Goal: Information Seeking & Learning: Check status

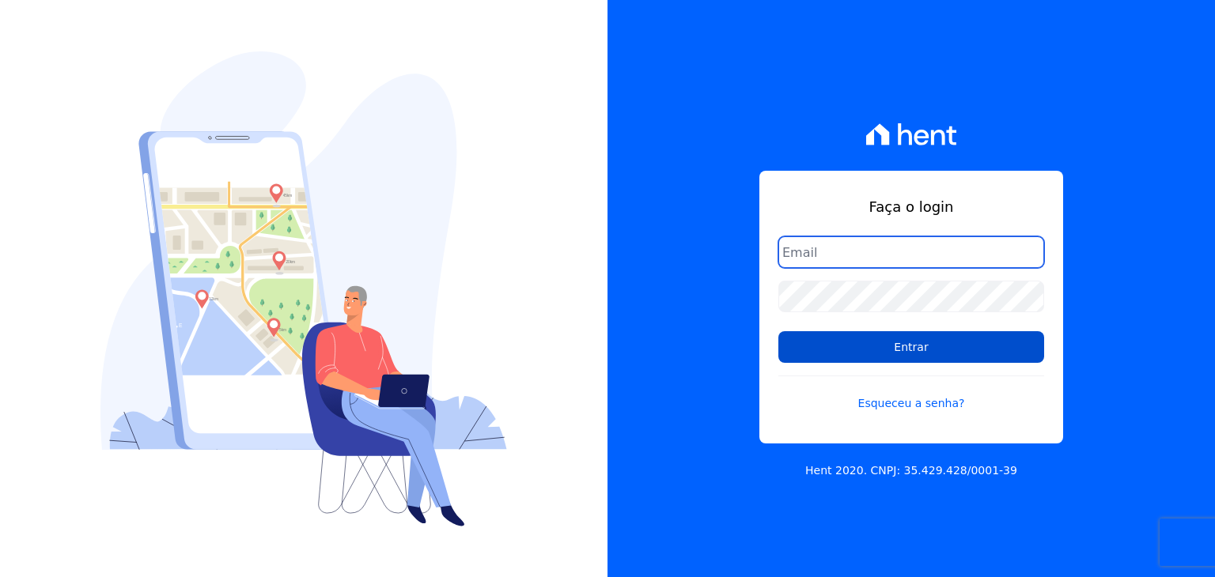
type input "[EMAIL_ADDRESS][DOMAIN_NAME]"
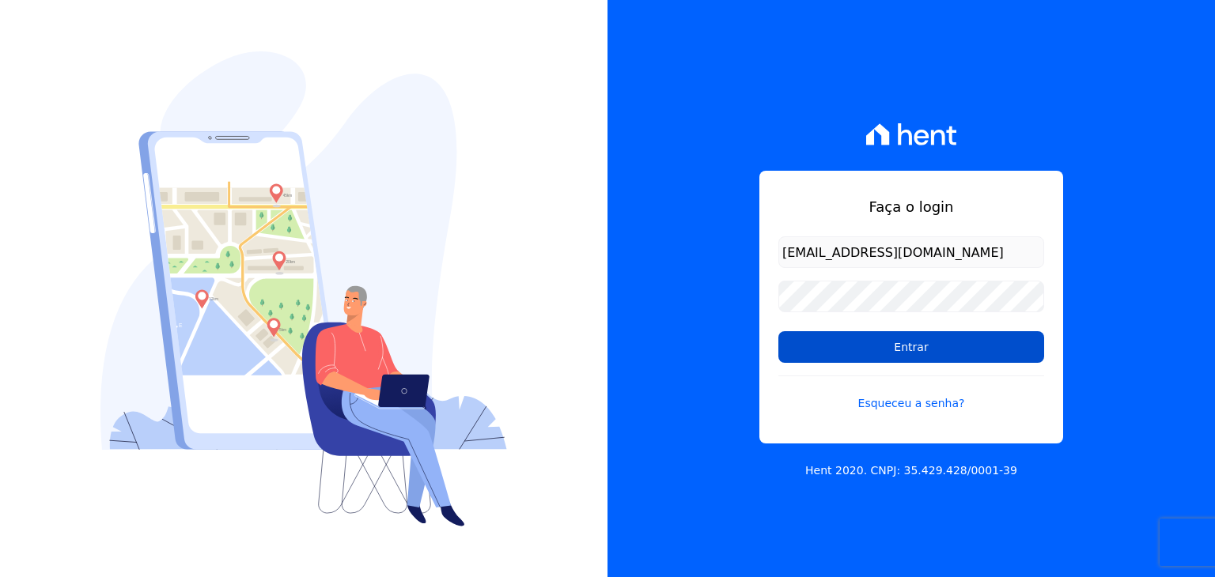
click at [932, 339] on input "Entrar" at bounding box center [911, 347] width 266 height 32
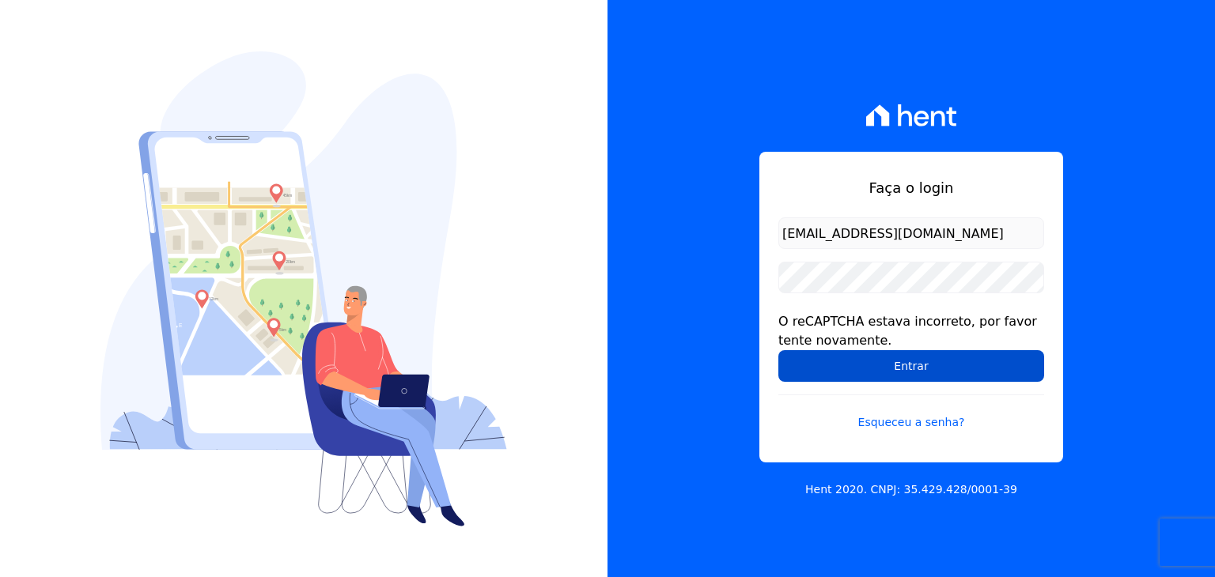
click at [918, 359] on input "Entrar" at bounding box center [911, 366] width 266 height 32
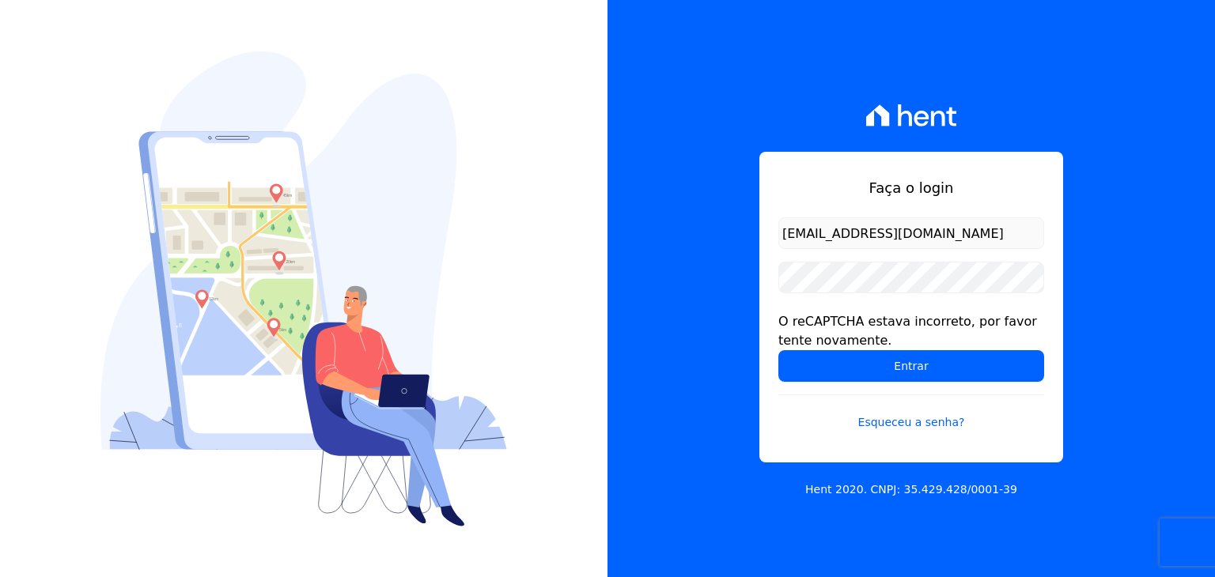
click at [1044, 271] on div "Faça o login [EMAIL_ADDRESS][DOMAIN_NAME] O reCAPTCHA estava incorreto, por fav…" at bounding box center [911, 307] width 304 height 311
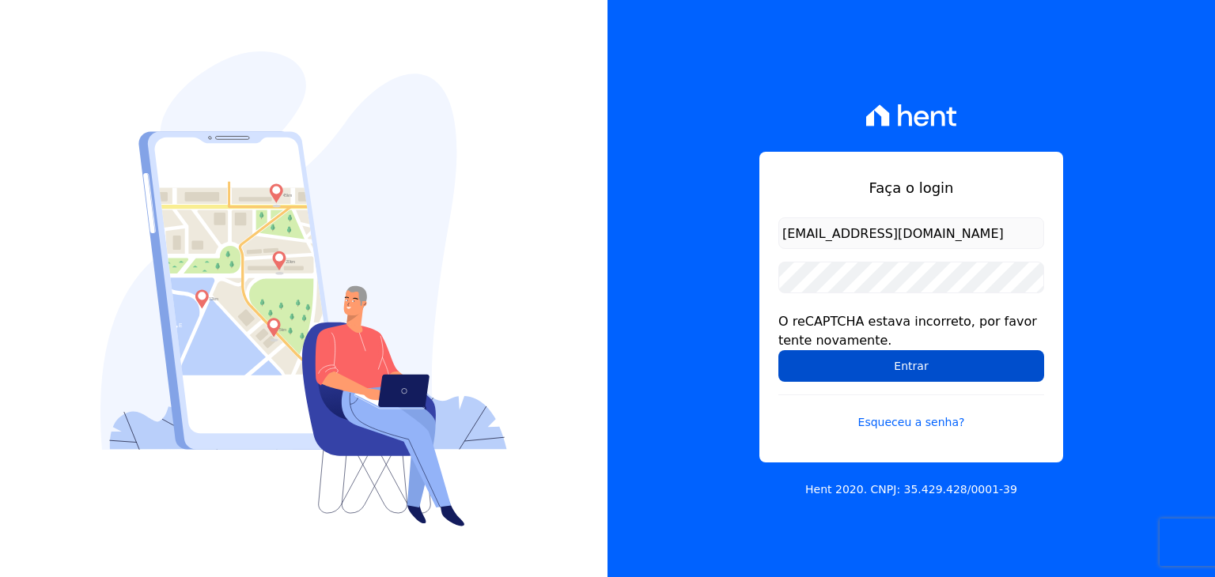
click at [905, 369] on input "Entrar" at bounding box center [911, 366] width 266 height 32
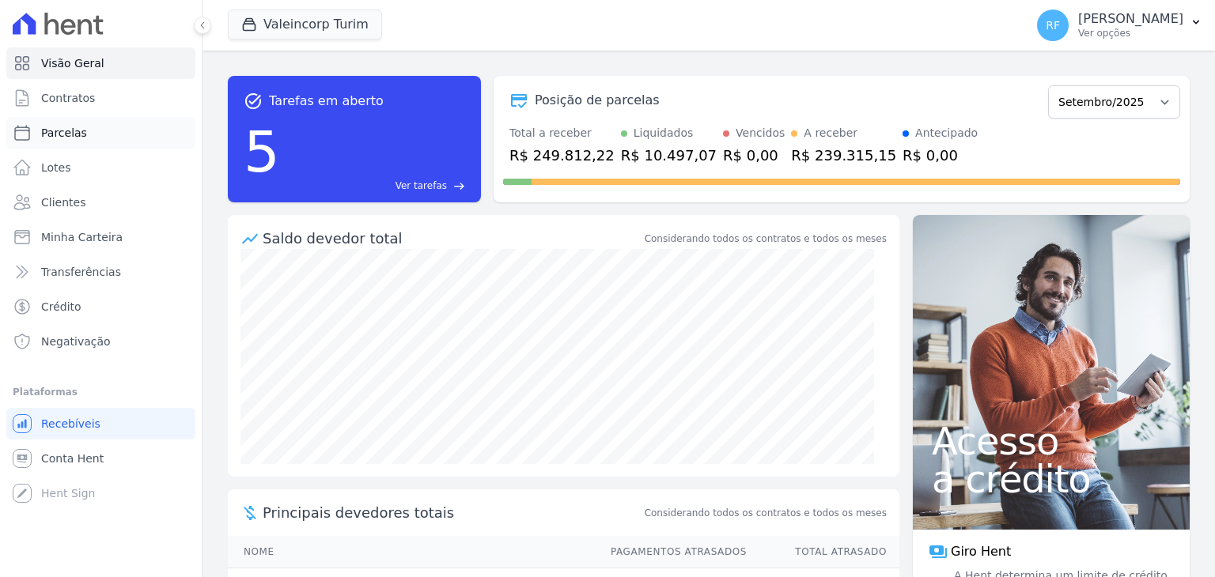
click at [78, 142] on link "Parcelas" at bounding box center [100, 133] width 189 height 32
select select
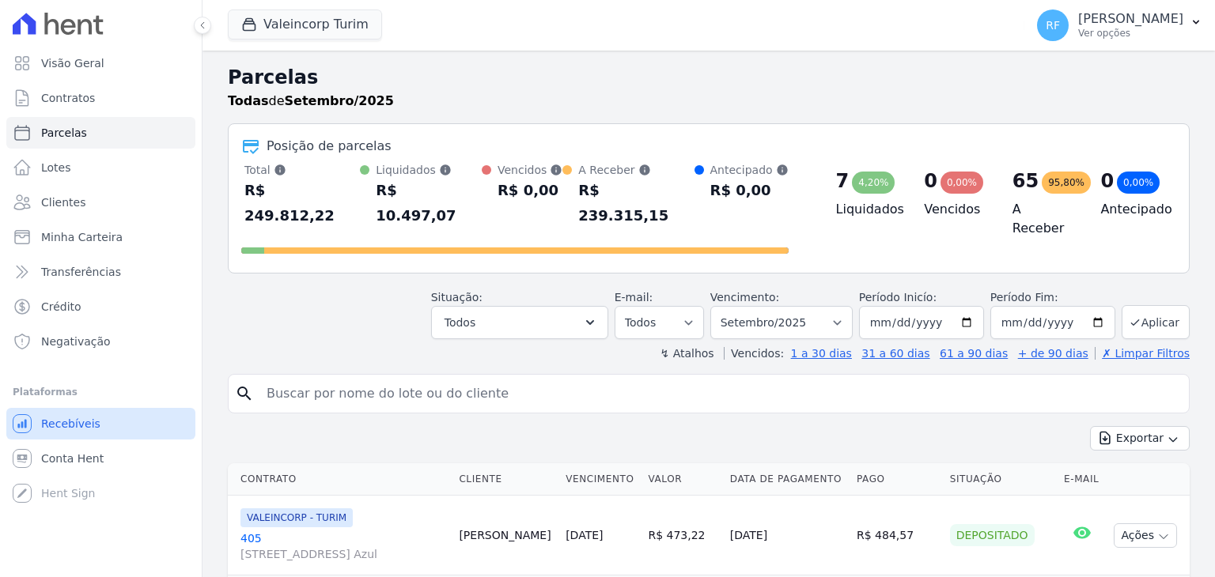
click at [70, 428] on span "Recebíveis" at bounding box center [70, 424] width 59 height 16
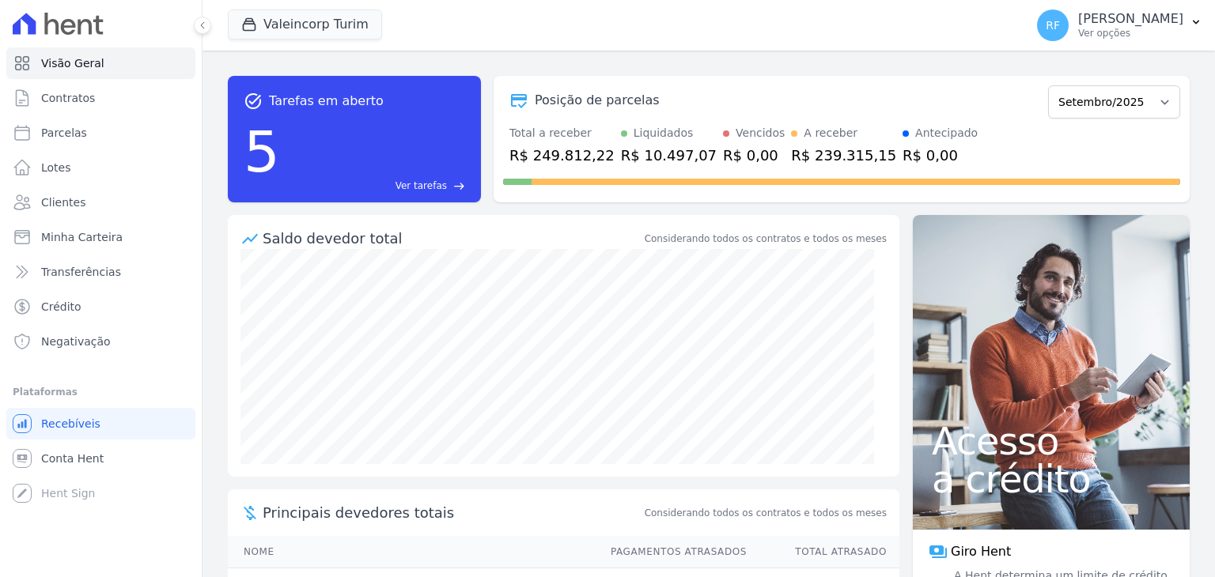
drag, startPoint x: 1099, startPoint y: 77, endPoint x: 1087, endPoint y: 93, distance: 20.3
click at [1093, 86] on div "Posição de parcelas Julho/2024 Agosto/2024 Setembro/2024 Outubro/2024 Novembro/…" at bounding box center [841, 139] width 696 height 127
click at [1087, 93] on select "Julho/2024 Agosto/2024 Setembro/2024 Outubro/2024 Novembro/2024 Dezembro/2024 J…" at bounding box center [1114, 101] width 132 height 33
select select "08/2025"
click at [1048, 85] on select "Julho/2024 Agosto/2024 Setembro/2024 Outubro/2024 Novembro/2024 Dezembro/2024 J…" at bounding box center [1114, 101] width 132 height 33
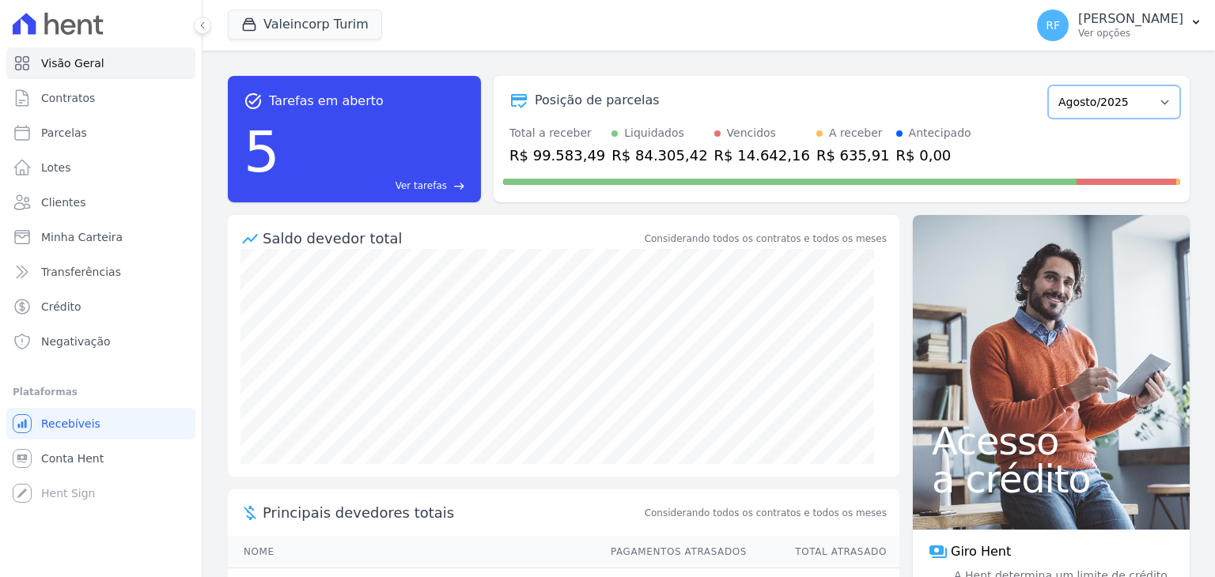
drag, startPoint x: 0, startPoint y: 0, endPoint x: 1121, endPoint y: 106, distance: 1126.4
click at [1121, 106] on select "Julho/2024 Agosto/2024 Setembro/2024 Outubro/2024 Novembro/2024 Dezembro/2024 […" at bounding box center [1114, 101] width 132 height 33
select select "07/2025"
click at [1048, 85] on select "Julho/2024 Agosto/2024 Setembro/2024 Outubro/2024 Novembro/2024 Dezembro/2024 […" at bounding box center [1114, 101] width 132 height 33
click at [1091, 99] on select "Julho/2024 Agosto/2024 Setembro/2024 Outubro/2024 Novembro/2024 Dezembro/2024 […" at bounding box center [1114, 101] width 132 height 33
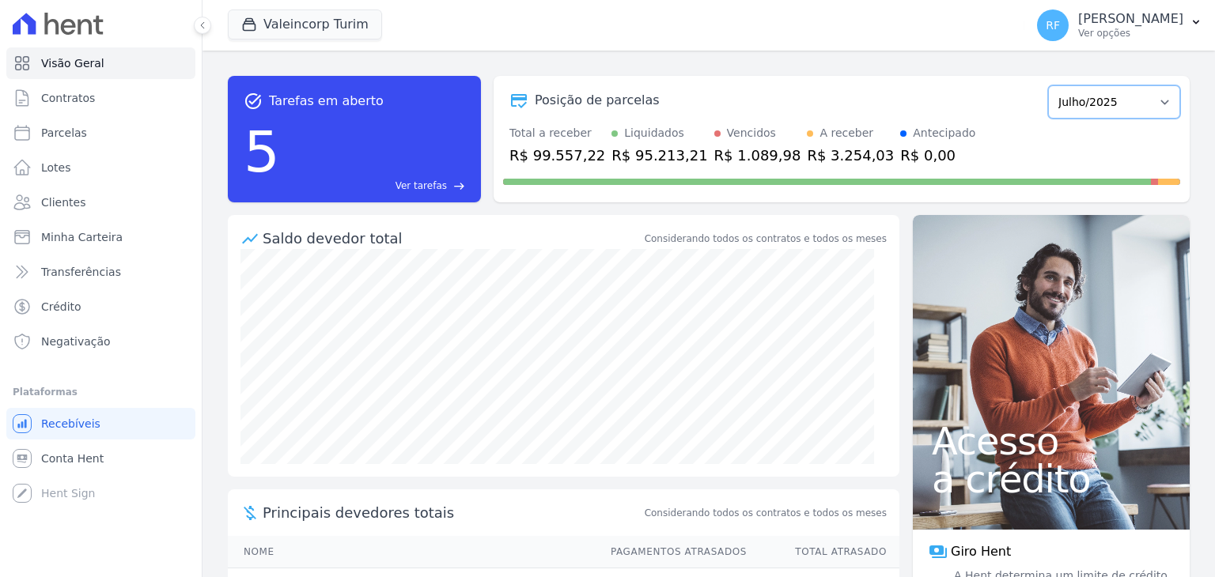
select select "08/2025"
click at [1048, 85] on select "Julho/2024 Agosto/2024 Setembro/2024 Outubro/2024 Novembro/2024 Dezembro/2024 […" at bounding box center [1114, 101] width 132 height 33
click at [1101, 107] on select "Julho/2024 Agosto/2024 Setembro/2024 Outubro/2024 Novembro/2024 Dezembro/2024 […" at bounding box center [1114, 101] width 132 height 33
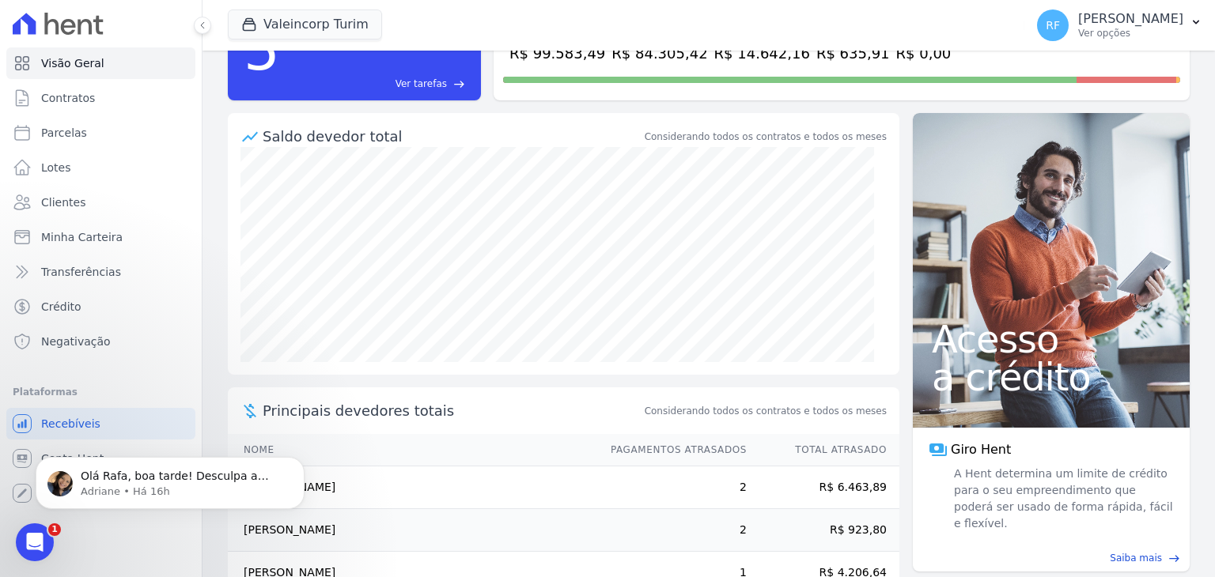
scroll to position [229, 0]
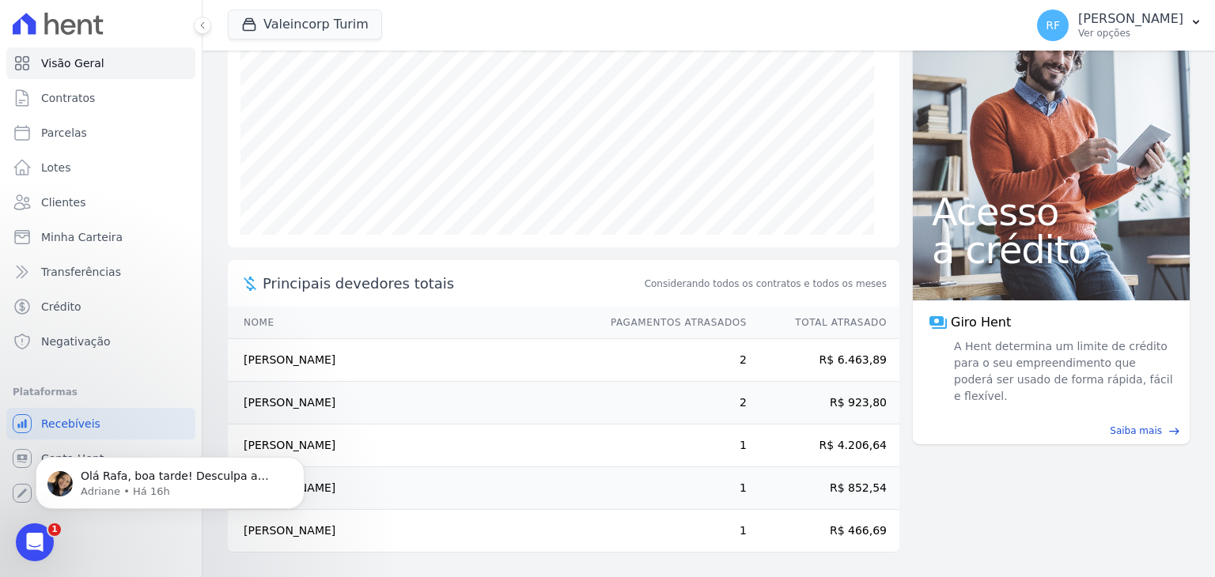
click at [951, 457] on main "task_alt Tarefas em aberto 5 Ver tarefas east Posição de parcelas Julho/2024 Ag…" at bounding box center [708, 314] width 1012 height 527
click at [1083, 509] on main "task_alt Tarefas em aberto 5 Ver tarefas east Posição de parcelas Julho/2024 Ag…" at bounding box center [708, 314] width 1012 height 527
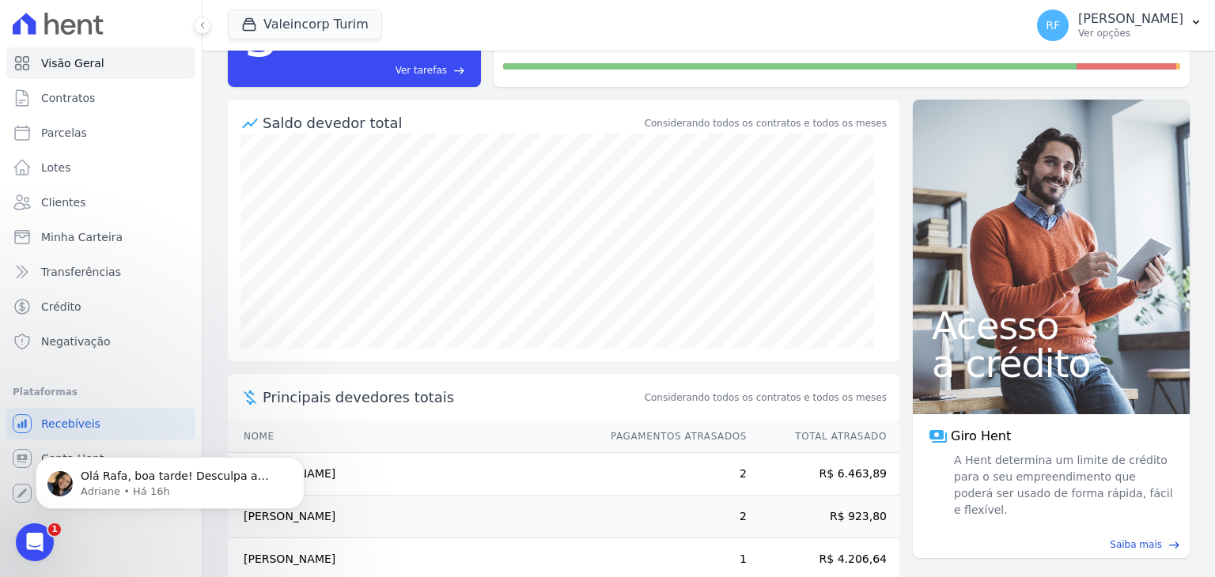
scroll to position [0, 0]
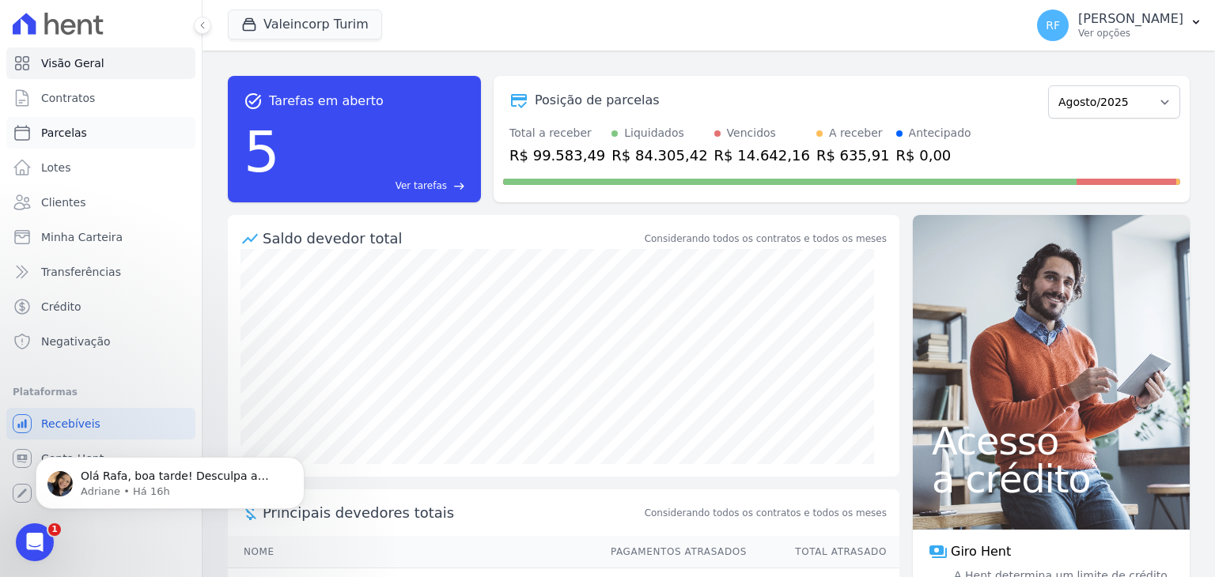
click at [68, 131] on span "Parcelas" at bounding box center [64, 133] width 46 height 16
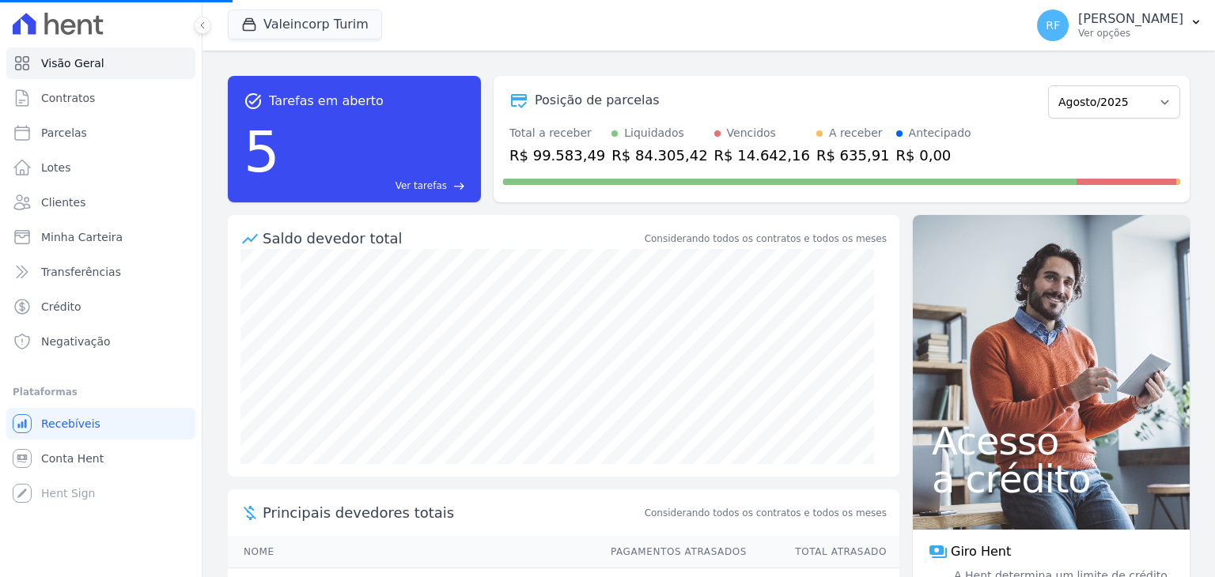
select select
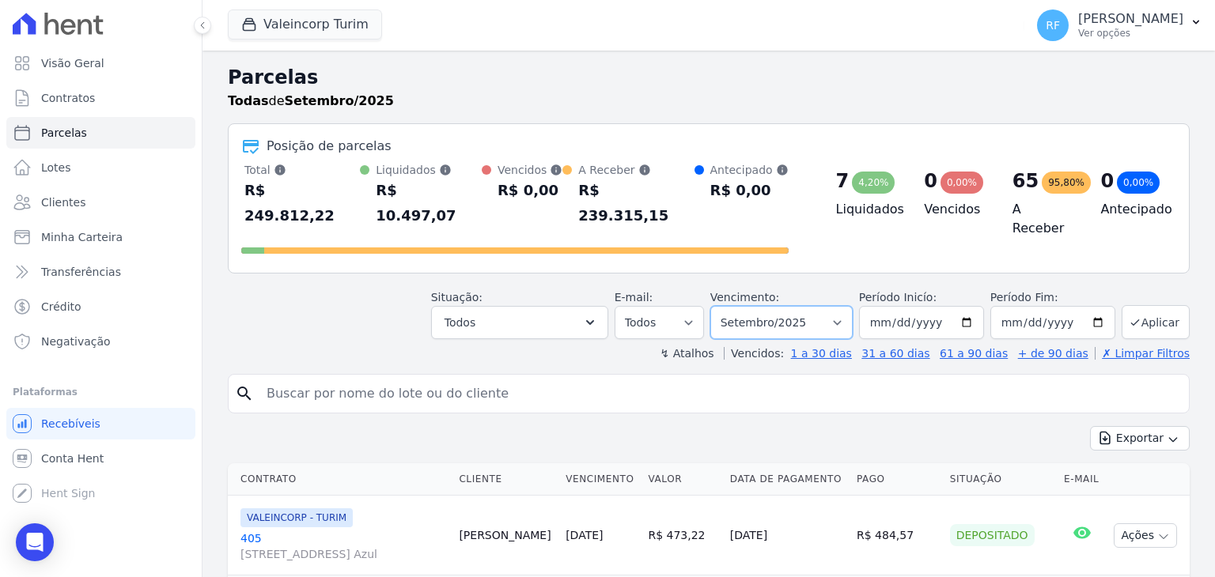
click at [832, 306] on select "Filtrar por período ──────── Todos os meses Julho/2024 Agosto/2024 Setembro/202…" at bounding box center [781, 322] width 142 height 33
click at [971, 306] on input "[DATE]" at bounding box center [921, 322] width 125 height 33
click at [946, 306] on input "2025-09-01" at bounding box center [921, 322] width 125 height 33
click at [958, 306] on input "2025-09-01" at bounding box center [921, 322] width 125 height 33
click at [968, 306] on input "2025-09-01" at bounding box center [921, 322] width 125 height 33
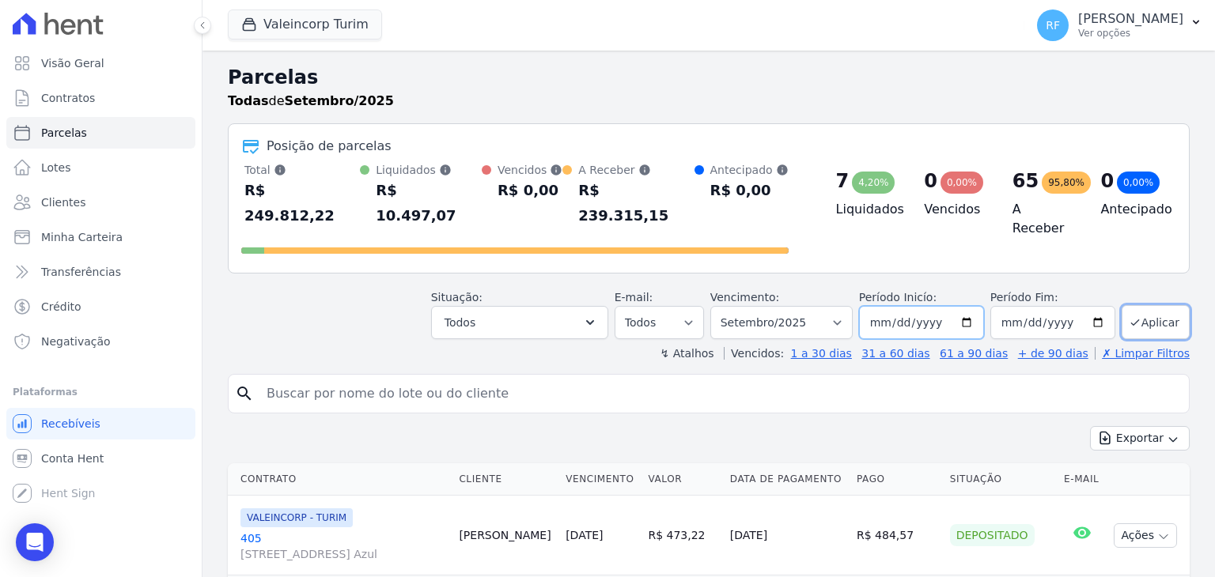
type input "2025-05-01"
click at [1082, 306] on input "2025-09-30" at bounding box center [1052, 322] width 125 height 33
type input "[DATE]"
click at [1151, 305] on button "Aplicar" at bounding box center [1155, 322] width 68 height 34
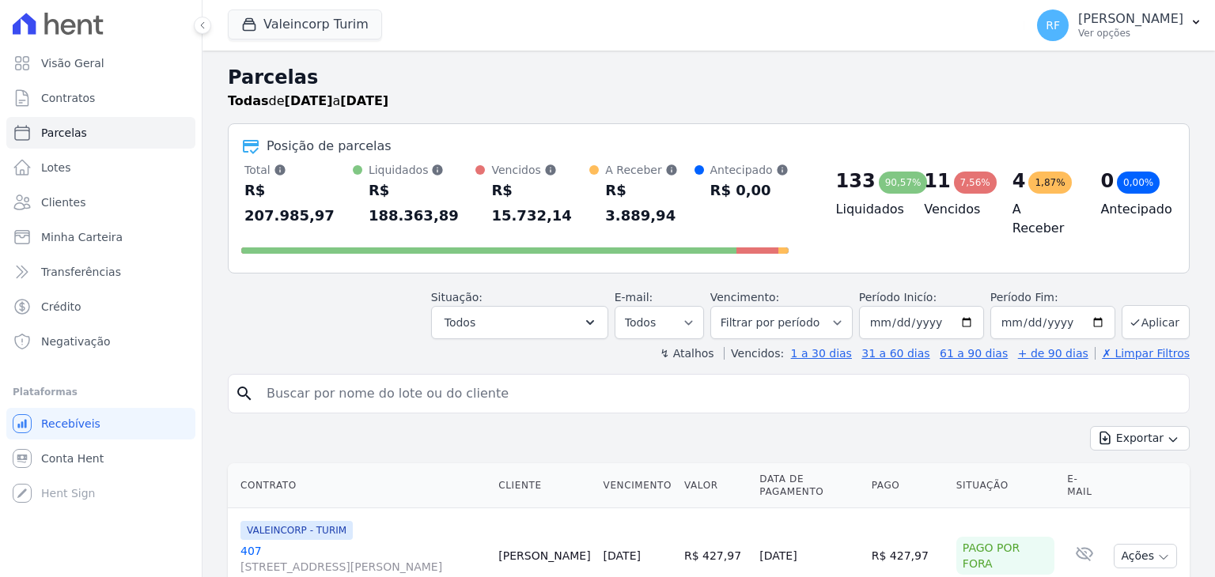
select select
click at [550, 238] on div "Posição de parcelas Total Soma das parcelas pagas, vencidas, em aberto e agenda…" at bounding box center [709, 198] width 962 height 150
click at [558, 306] on button "Todos" at bounding box center [519, 322] width 177 height 33
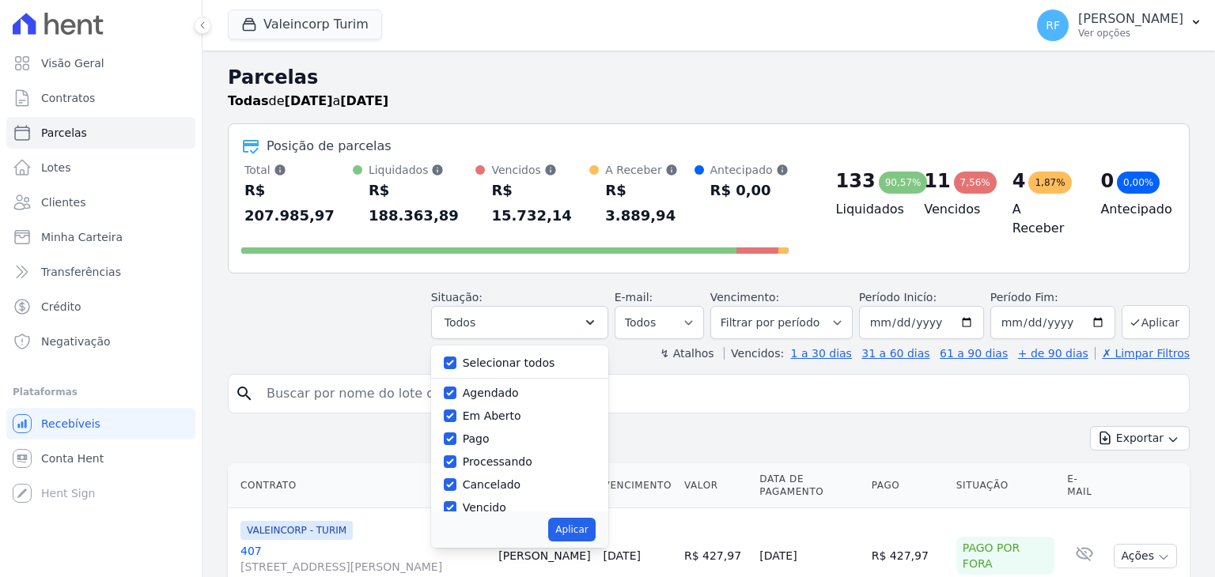
drag, startPoint x: 473, startPoint y: 367, endPoint x: 486, endPoint y: 384, distance: 20.9
click at [474, 382] on div "Agendado" at bounding box center [520, 393] width 152 height 23
click at [486, 410] on label "Em Aberto" at bounding box center [492, 416] width 59 height 13
click at [456, 410] on input "Em Aberto" at bounding box center [450, 416] width 13 height 13
checkbox input "false"
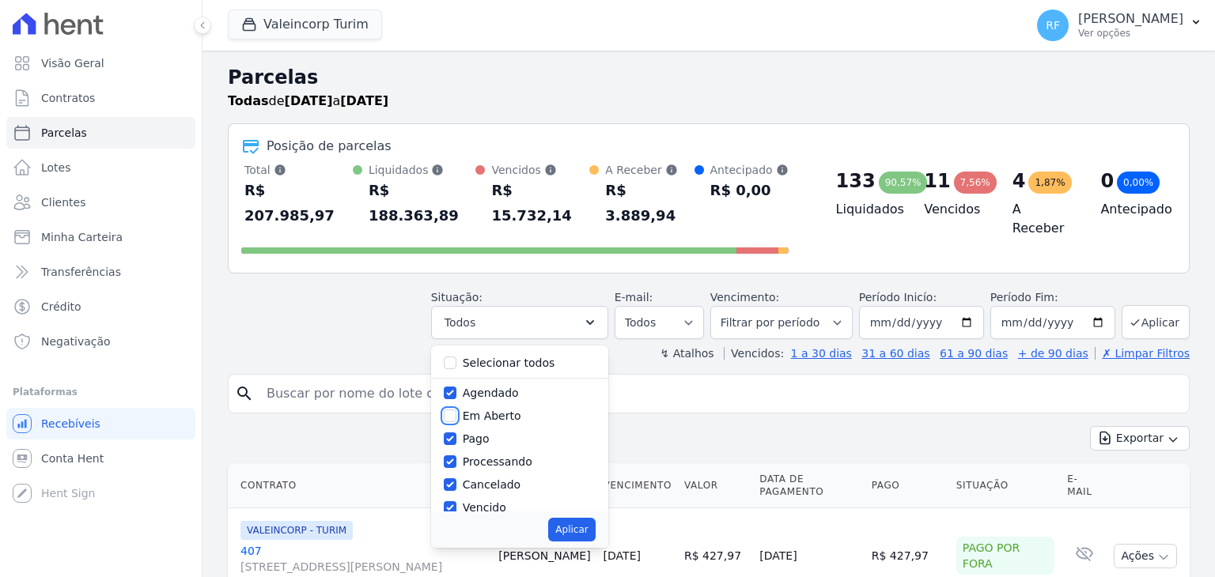
checkbox input "false"
click at [477, 433] on label "Pago" at bounding box center [476, 439] width 27 height 13
click at [456, 433] on input "Pago" at bounding box center [450, 439] width 13 height 13
checkbox input "false"
click at [484, 387] on label "Agendado" at bounding box center [491, 393] width 56 height 13
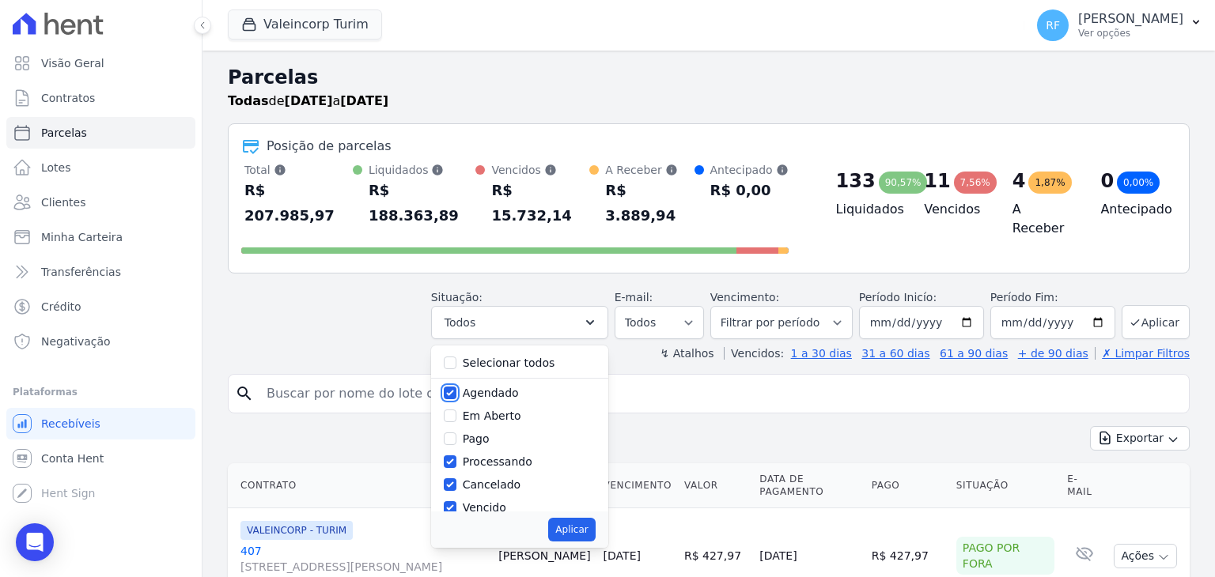
click at [456, 387] on input "Agendado" at bounding box center [450, 393] width 13 height 13
checkbox input "false"
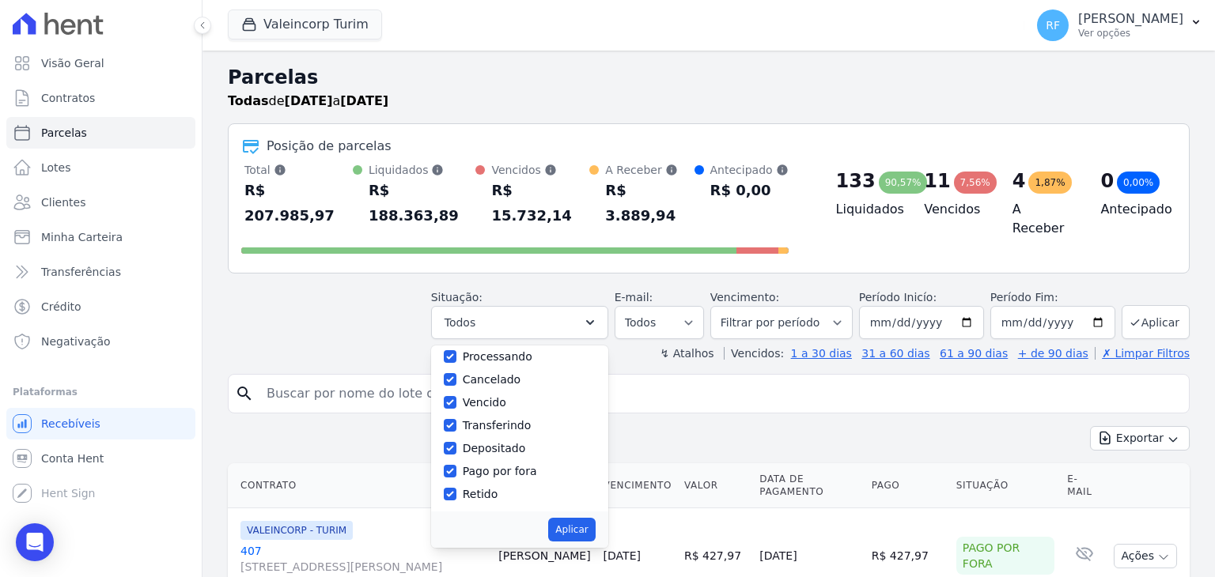
click at [480, 488] on label "Retido" at bounding box center [481, 494] width 36 height 13
click at [479, 465] on label "Pago por fora" at bounding box center [500, 471] width 74 height 13
click at [456, 465] on input "Pago por fora" at bounding box center [450, 471] width 13 height 13
checkbox input "false"
click at [465, 483] on div "Retido" at bounding box center [520, 494] width 152 height 23
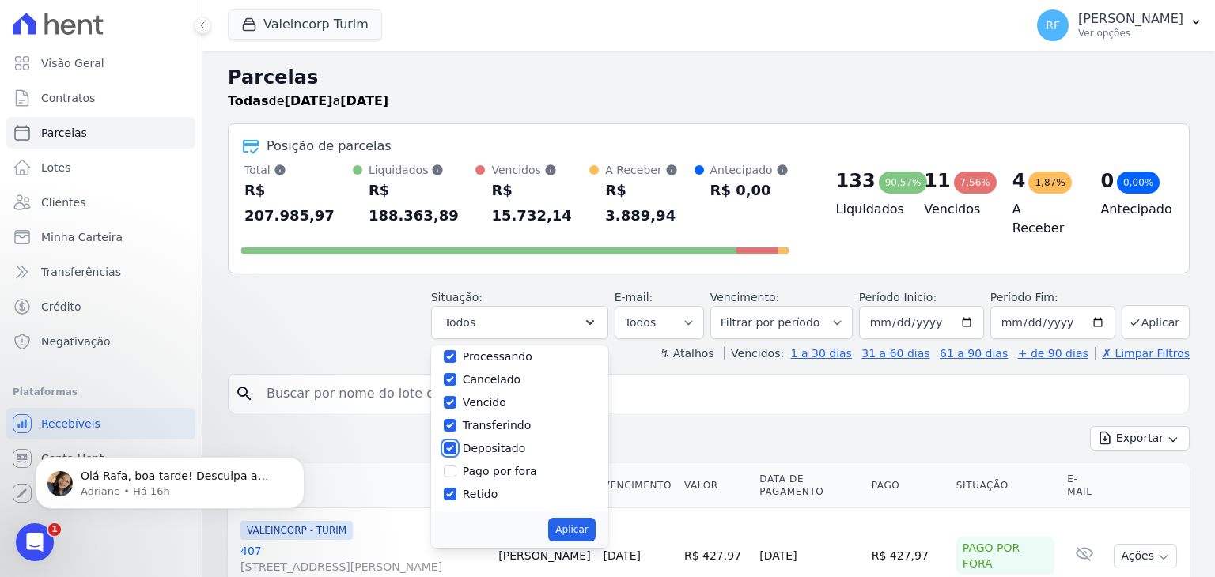
click at [456, 442] on input "Depositado" at bounding box center [450, 448] width 13 height 13
checkbox input "false"
drag, startPoint x: 464, startPoint y: 467, endPoint x: 465, endPoint y: 437, distance: 29.3
click at [456, 488] on input "Retido" at bounding box center [450, 494] width 13 height 13
checkbox input "false"
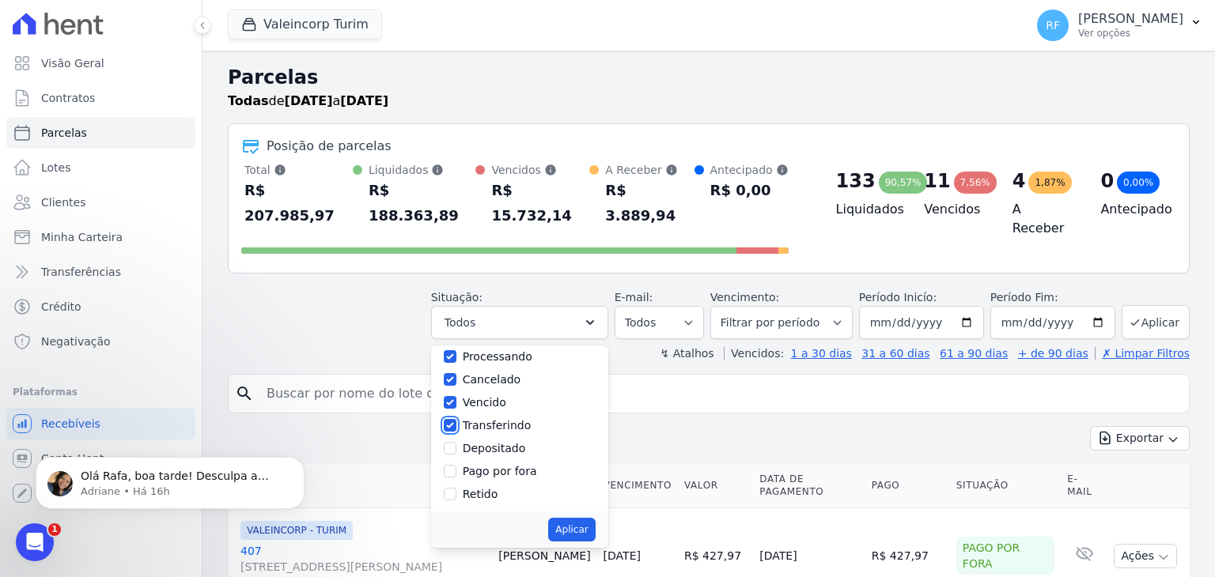
click at [456, 419] on input "Transferindo" at bounding box center [450, 425] width 13 height 13
checkbox input "false"
click at [456, 373] on input "Cancelado" at bounding box center [450, 379] width 13 height 13
checkbox input "false"
drag, startPoint x: 463, startPoint y: 330, endPoint x: 471, endPoint y: 349, distance: 20.3
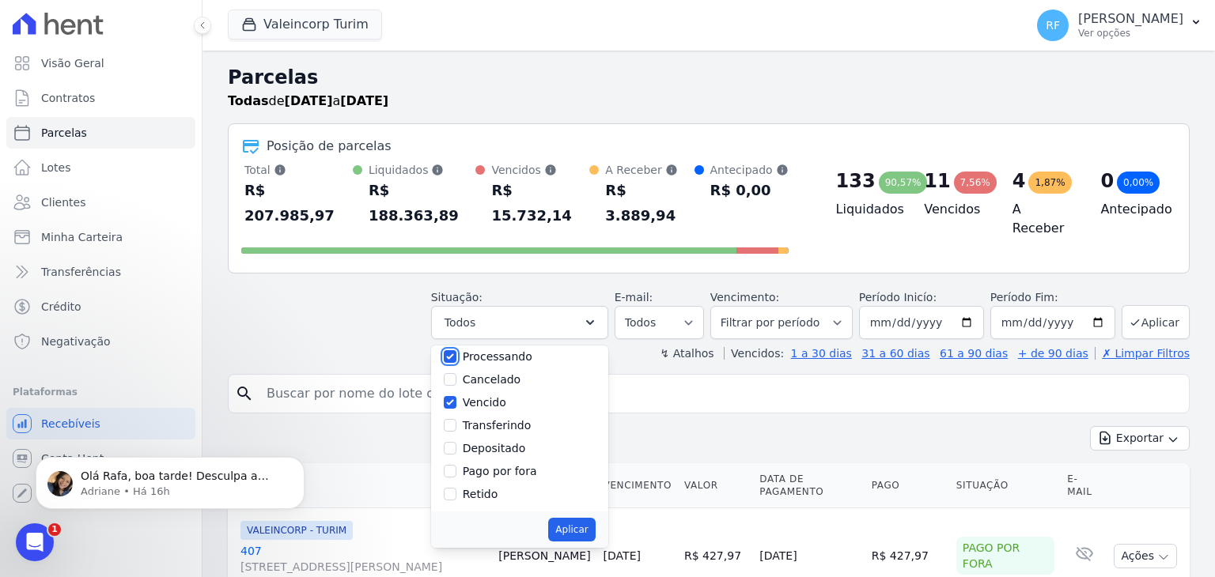
click at [456, 350] on input "Processando" at bounding box center [450, 356] width 13 height 13
checkbox input "false"
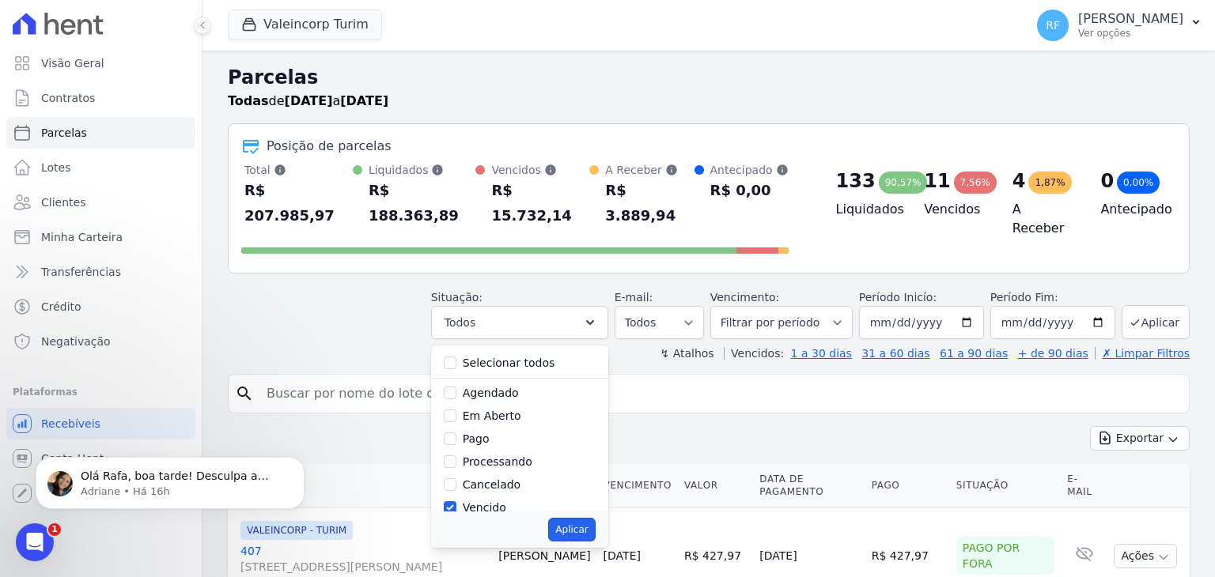
click at [582, 518] on button "Aplicar" at bounding box center [571, 530] width 47 height 24
select select "overdue"
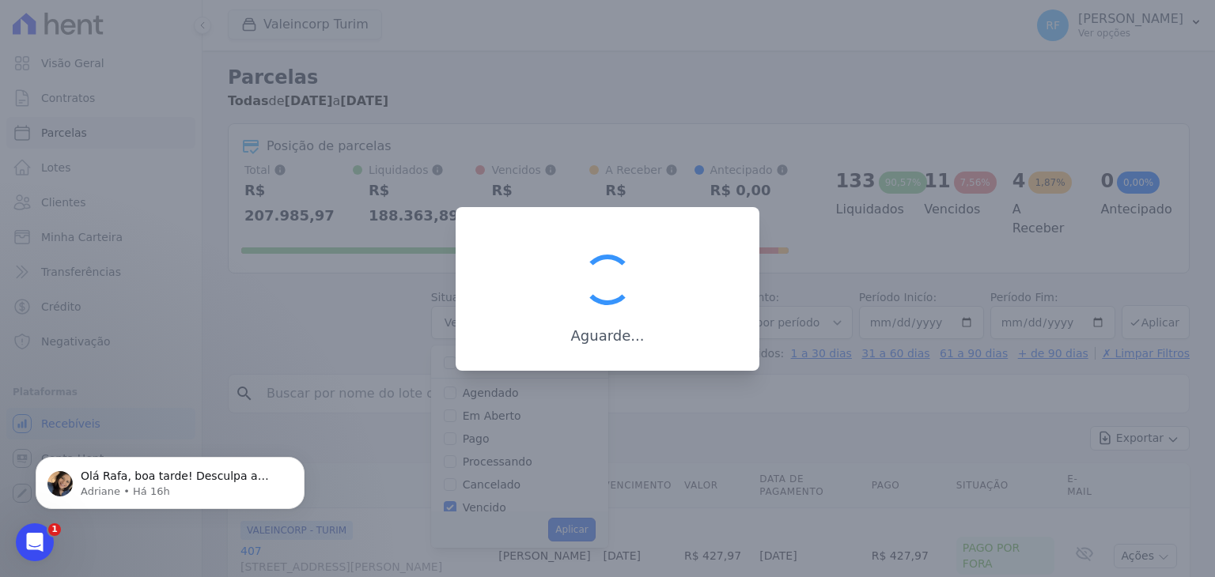
scroll to position [29, 0]
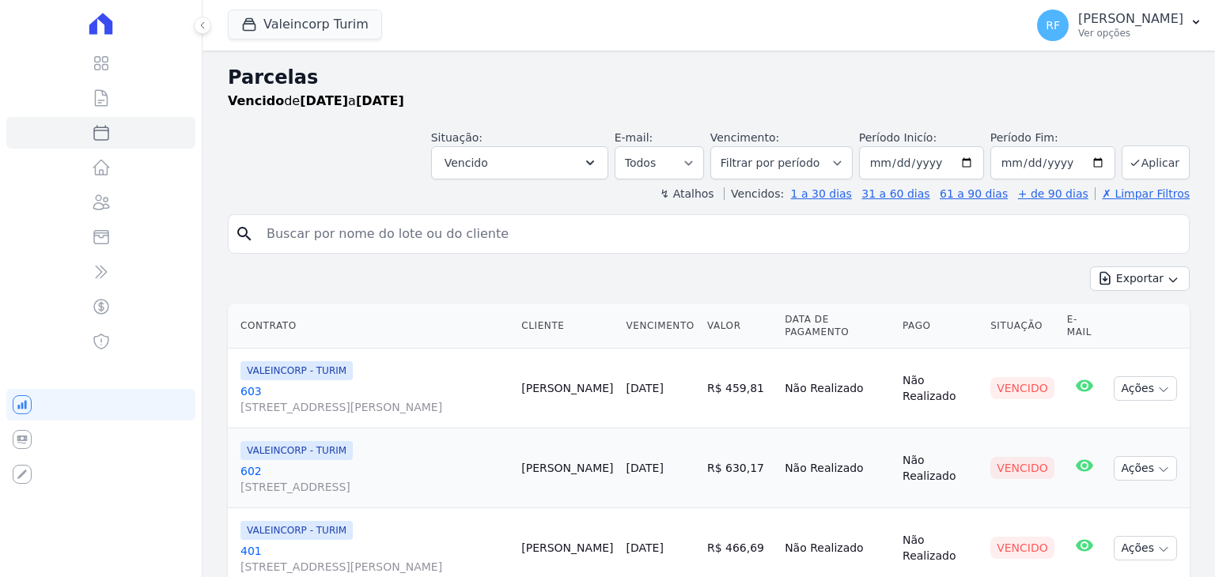
select select
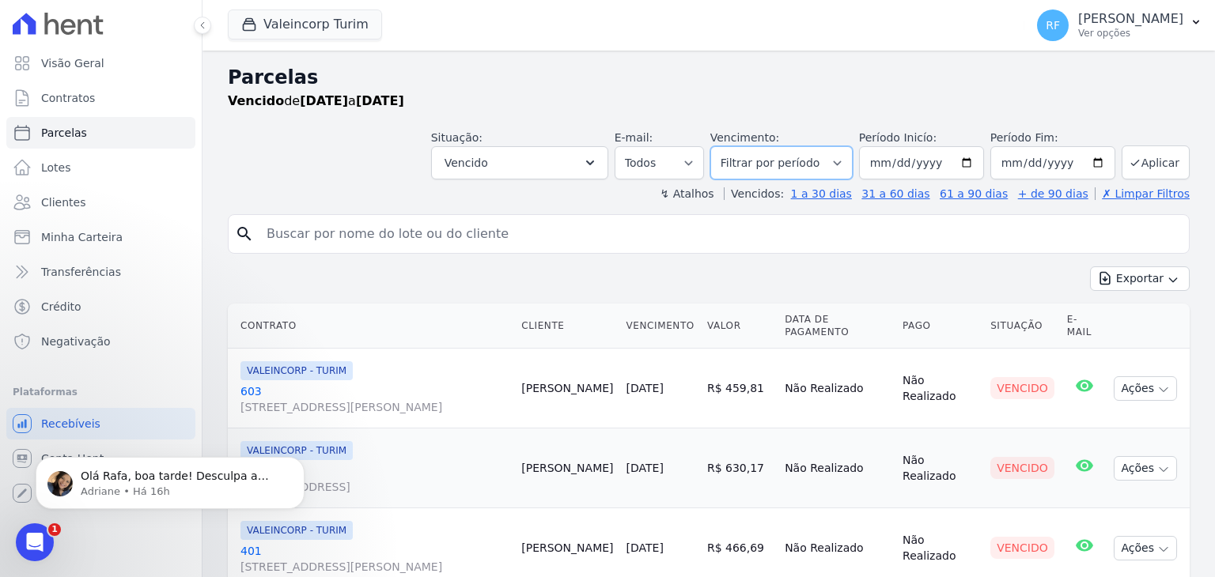
click at [785, 158] on select "Filtrar por período ──────── Todos os meses Julho/2024 Agosto/2024 Setembro/202…" at bounding box center [781, 162] width 142 height 33
select select "08/2025"
click at [723, 146] on select "Filtrar por período ──────── Todos os meses Julho/2024 Agosto/2024 Setembro/202…" at bounding box center [781, 162] width 142 height 33
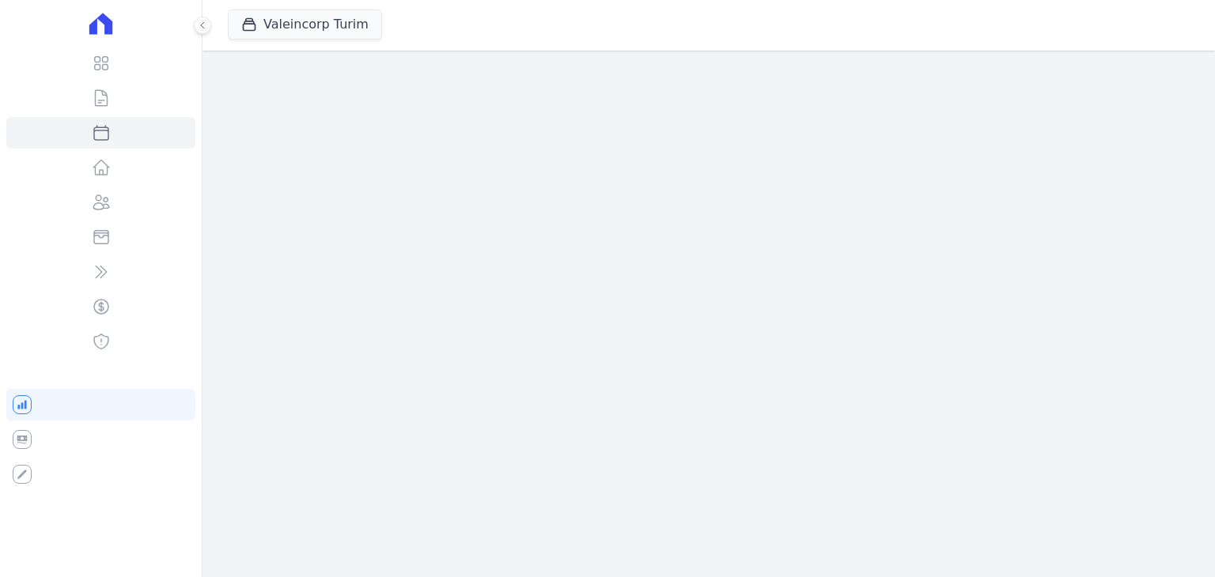
select select
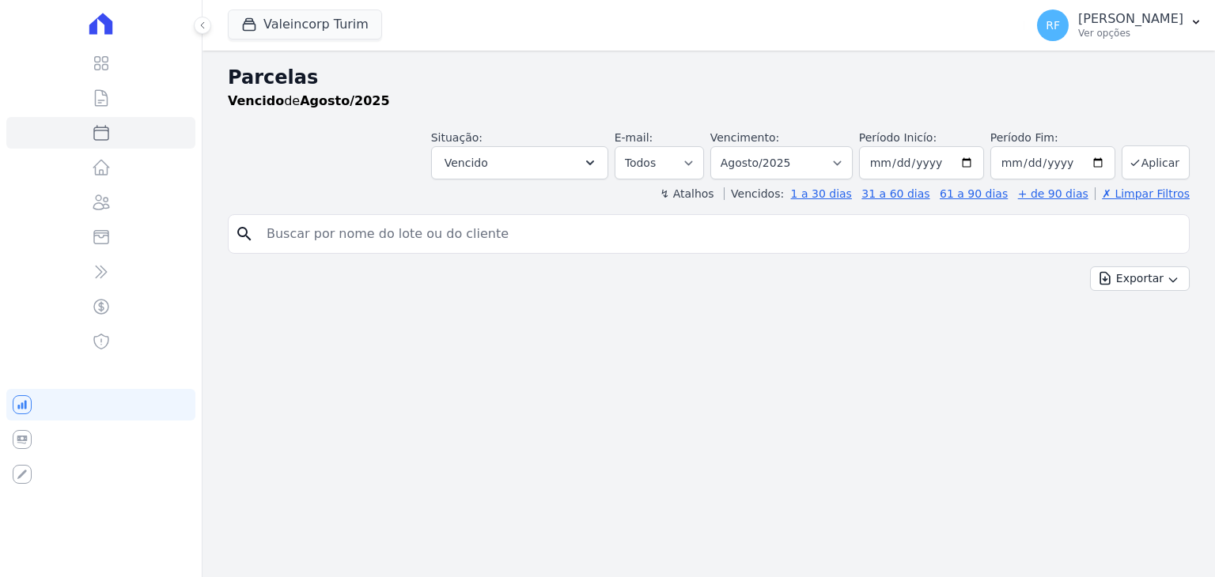
select select
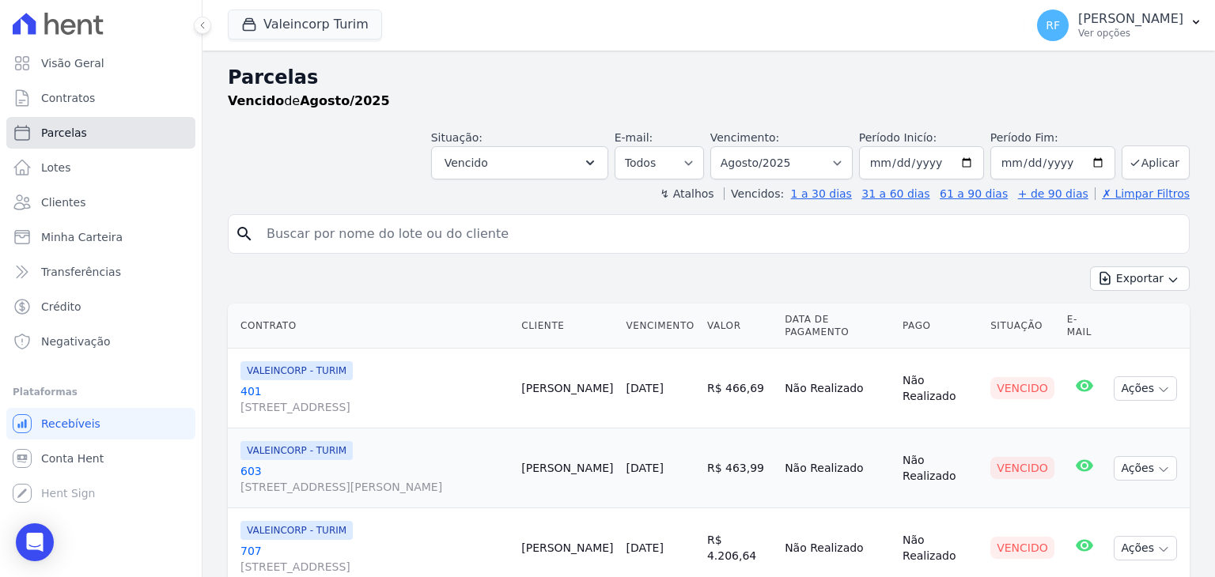
click at [60, 143] on link "Parcelas" at bounding box center [100, 133] width 189 height 32
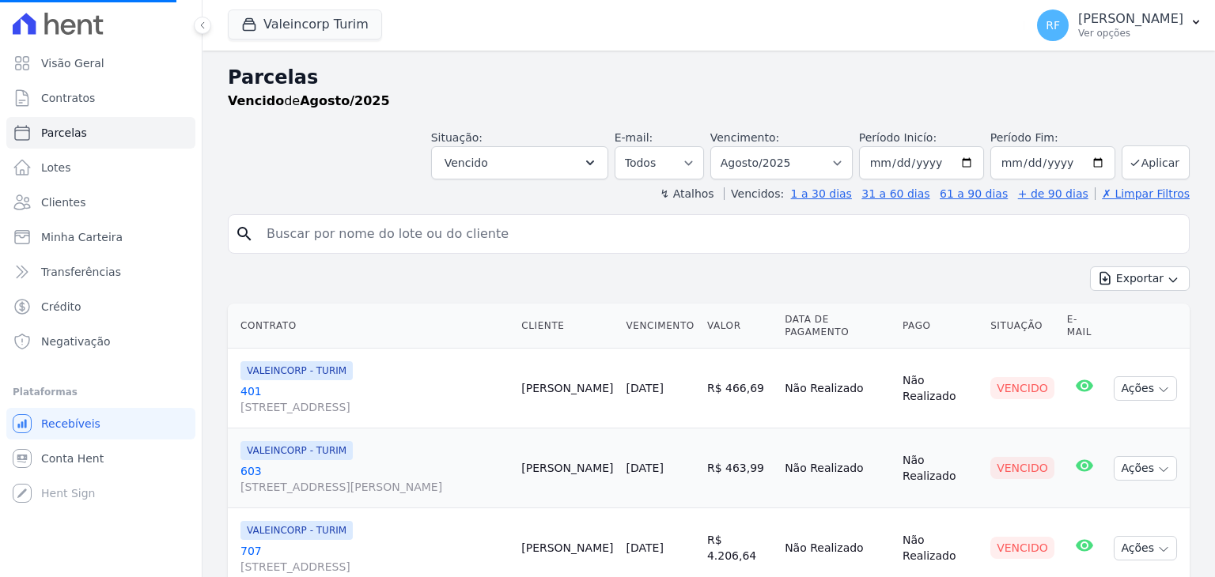
select select
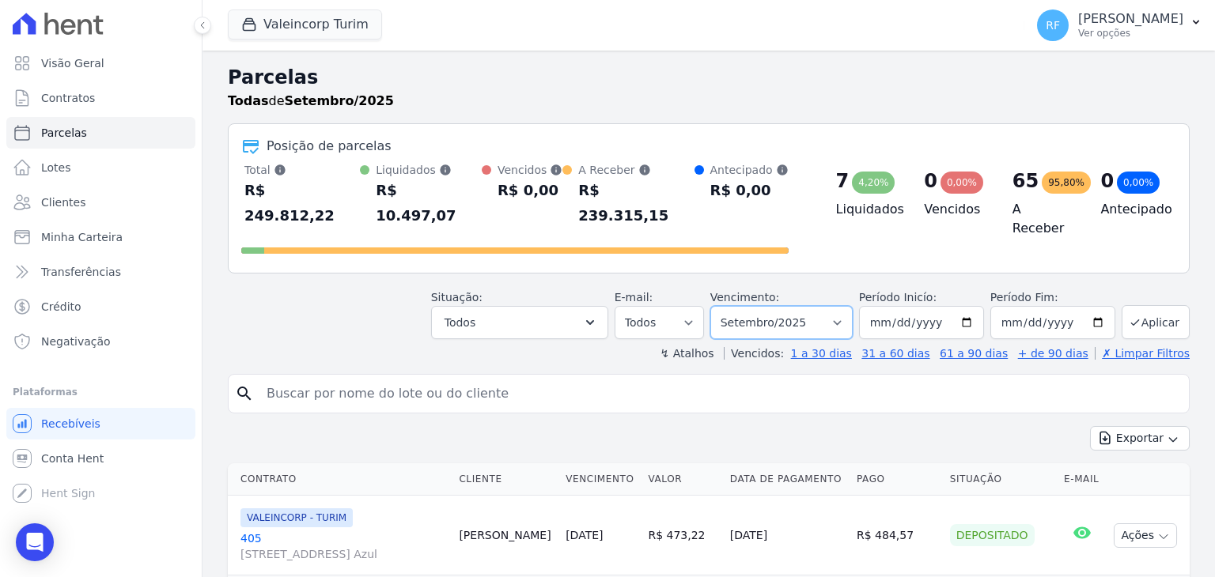
click at [788, 306] on select "Filtrar por período ──────── Todos os meses Julho/2024 Agosto/2024 Setembro/202…" at bounding box center [781, 322] width 142 height 33
select select "08/2025"
click at [723, 306] on select "Filtrar por período ──────── Todos os meses Julho/2024 Agosto/2024 Setembro/202…" at bounding box center [781, 322] width 142 height 33
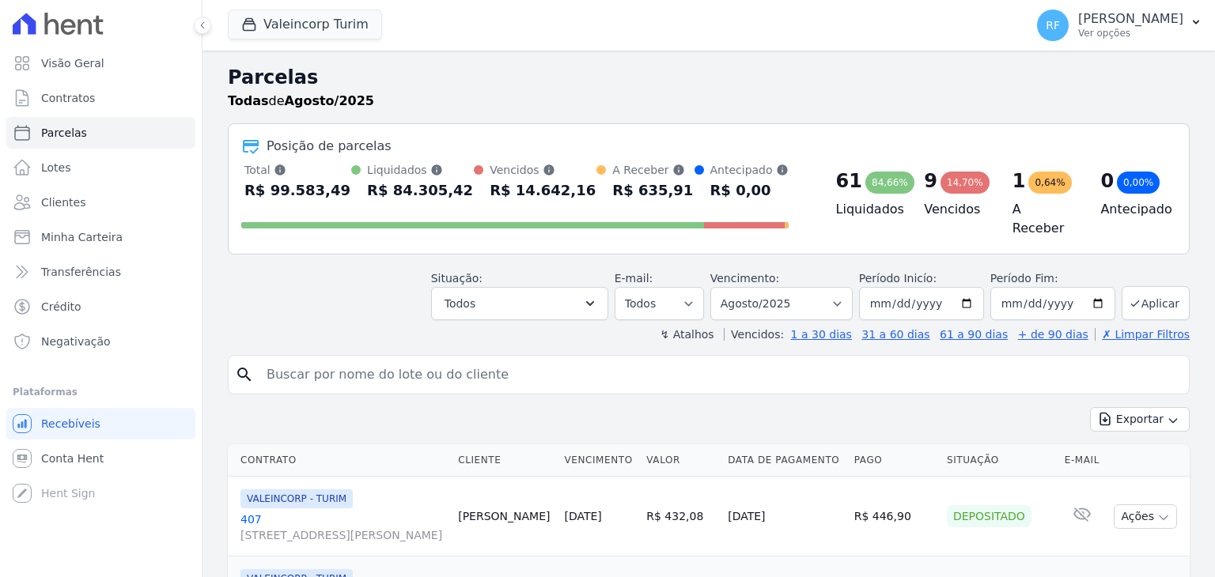
select select
click at [595, 309] on button "Todos" at bounding box center [519, 303] width 177 height 33
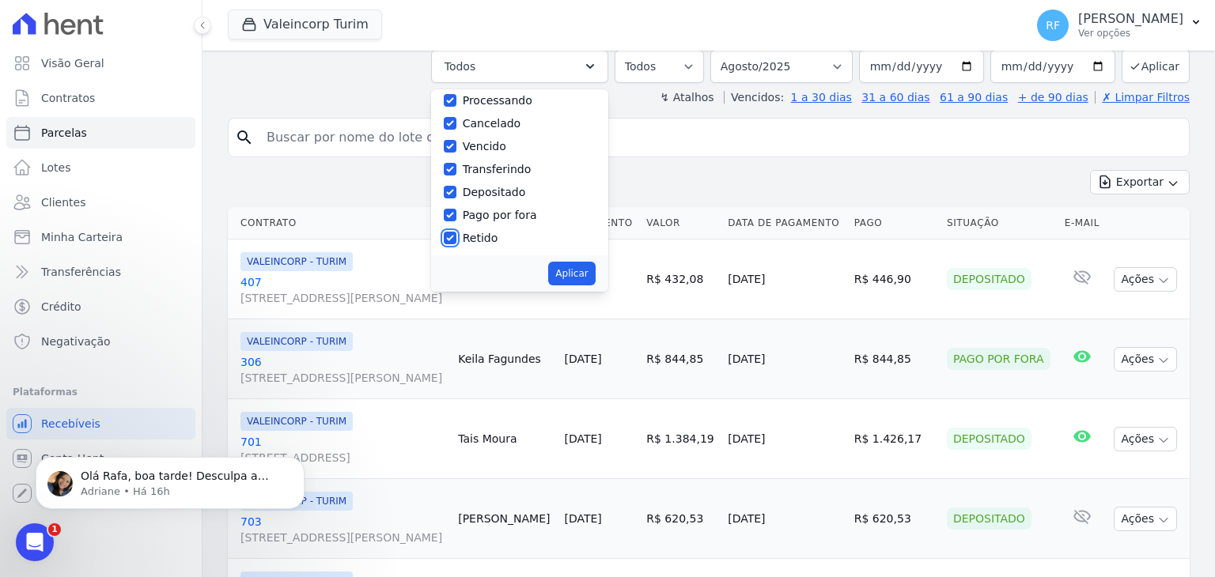
drag, startPoint x: 470, startPoint y: 234, endPoint x: 468, endPoint y: 225, distance: 8.8
click at [456, 232] on input "Retido" at bounding box center [450, 238] width 13 height 13
checkbox input "false"
drag, startPoint x: 465, startPoint y: 210, endPoint x: 459, endPoint y: 196, distance: 15.3
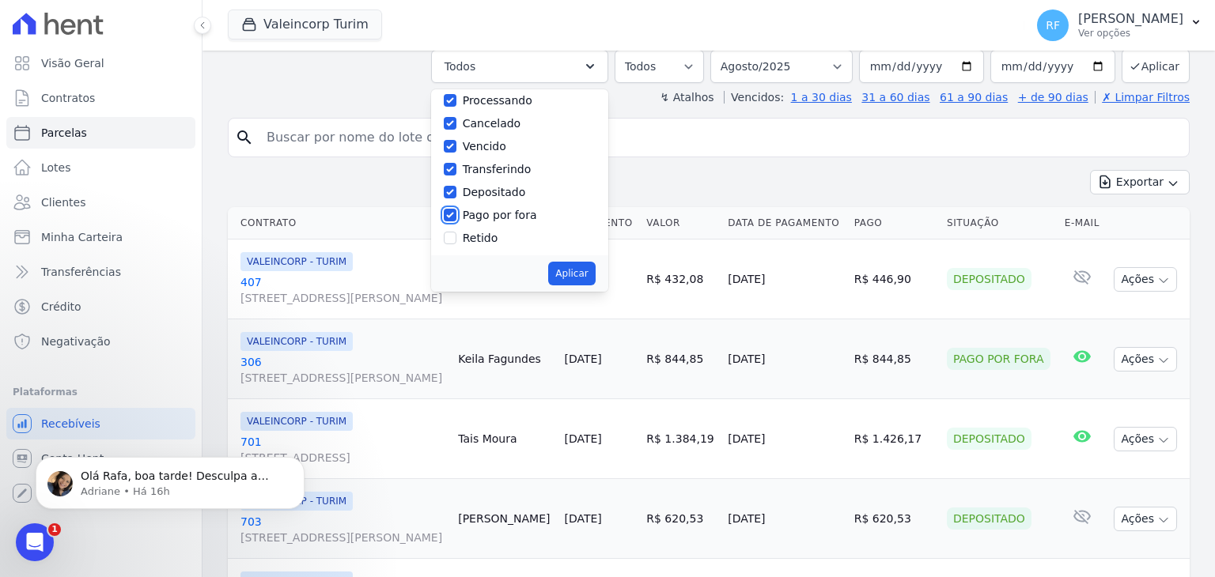
click at [456, 209] on input "Pago por fora" at bounding box center [450, 215] width 13 height 13
checkbox input "false"
click at [456, 186] on input "Depositado" at bounding box center [450, 192] width 13 height 13
checkbox input "false"
drag, startPoint x: 463, startPoint y: 165, endPoint x: 469, endPoint y: 136, distance: 29.8
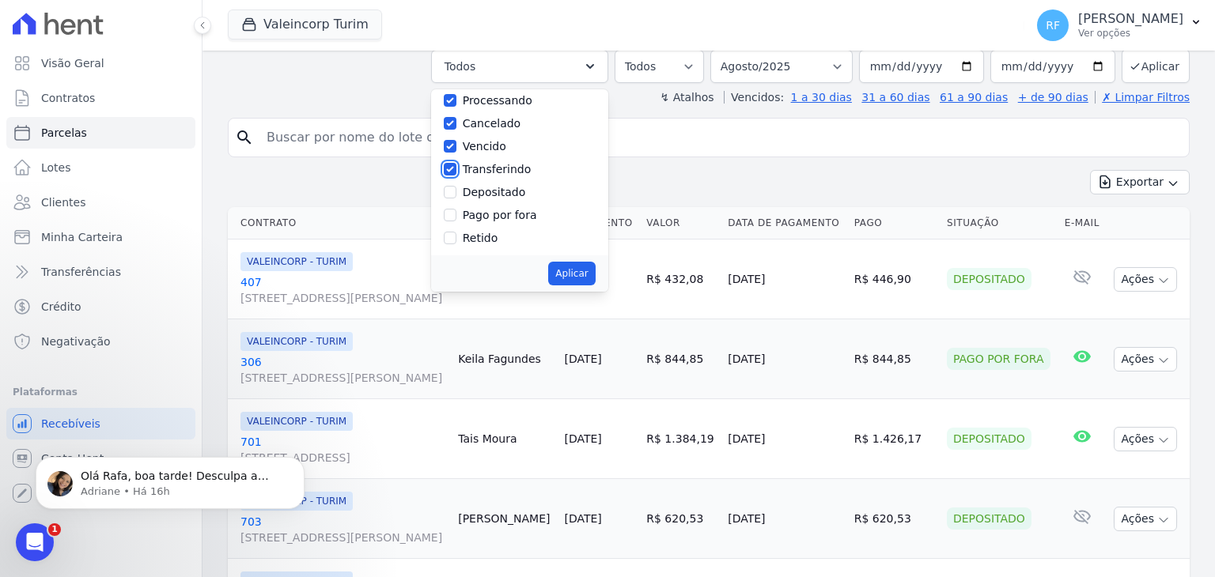
click at [456, 164] on input "Transferindo" at bounding box center [450, 169] width 13 height 13
checkbox input "false"
click at [456, 117] on input "Cancelado" at bounding box center [450, 123] width 13 height 13
checkbox input "false"
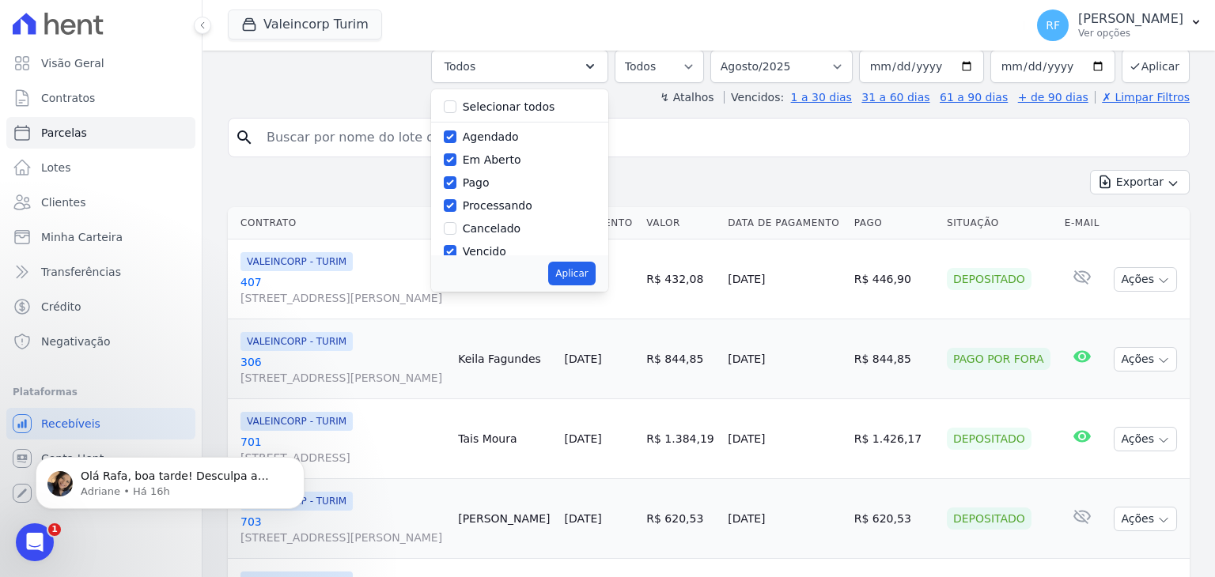
click at [456, 198] on div at bounding box center [450, 206] width 13 height 16
drag, startPoint x: 465, startPoint y: 175, endPoint x: 462, endPoint y: 158, distance: 16.9
click at [456, 176] on input "Pago" at bounding box center [450, 182] width 13 height 13
checkbox input "false"
click at [456, 153] on input "Em Aberto" at bounding box center [450, 159] width 13 height 13
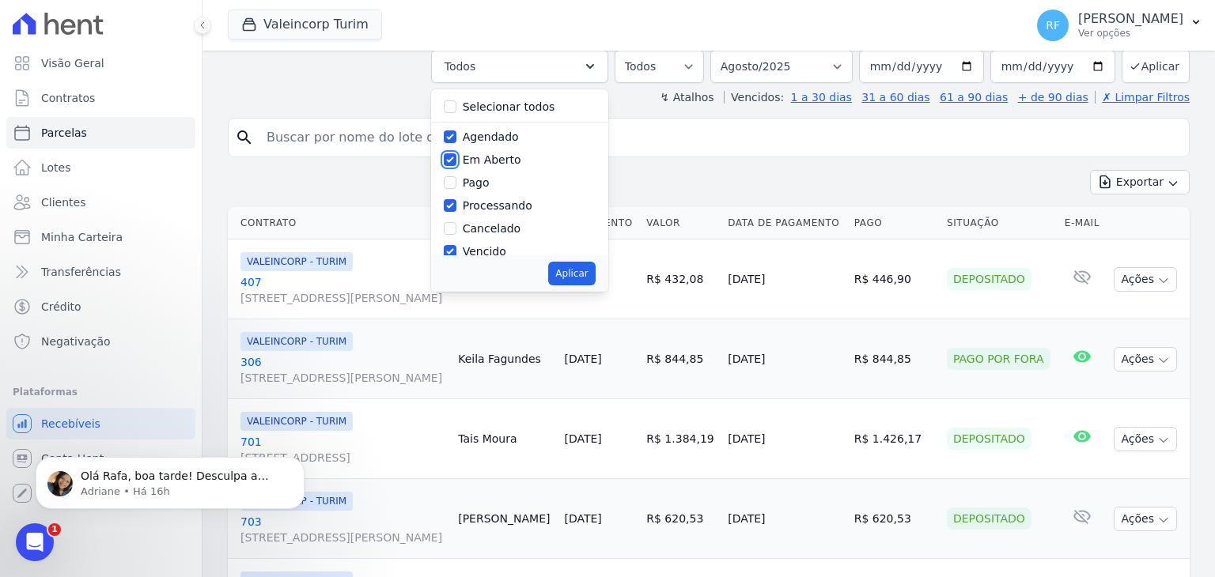
checkbox input "false"
click at [456, 130] on input "Agendado" at bounding box center [450, 136] width 13 height 13
checkbox input "false"
click at [456, 199] on input "Processando" at bounding box center [450, 205] width 13 height 13
checkbox input "false"
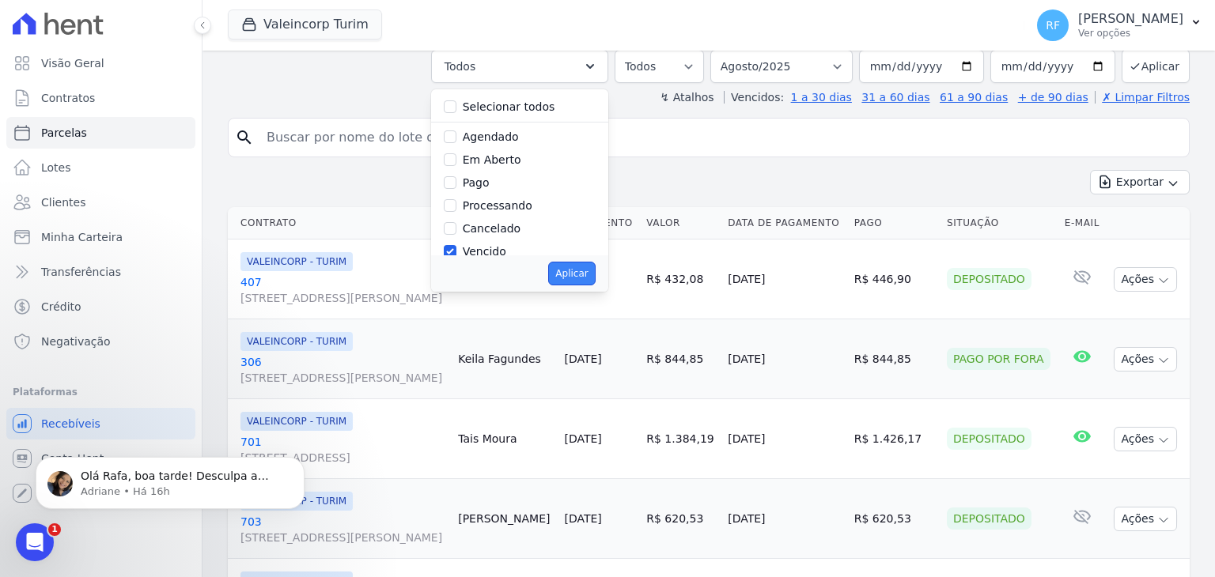
click at [583, 262] on button "Aplicar" at bounding box center [571, 274] width 47 height 24
select select "overdue"
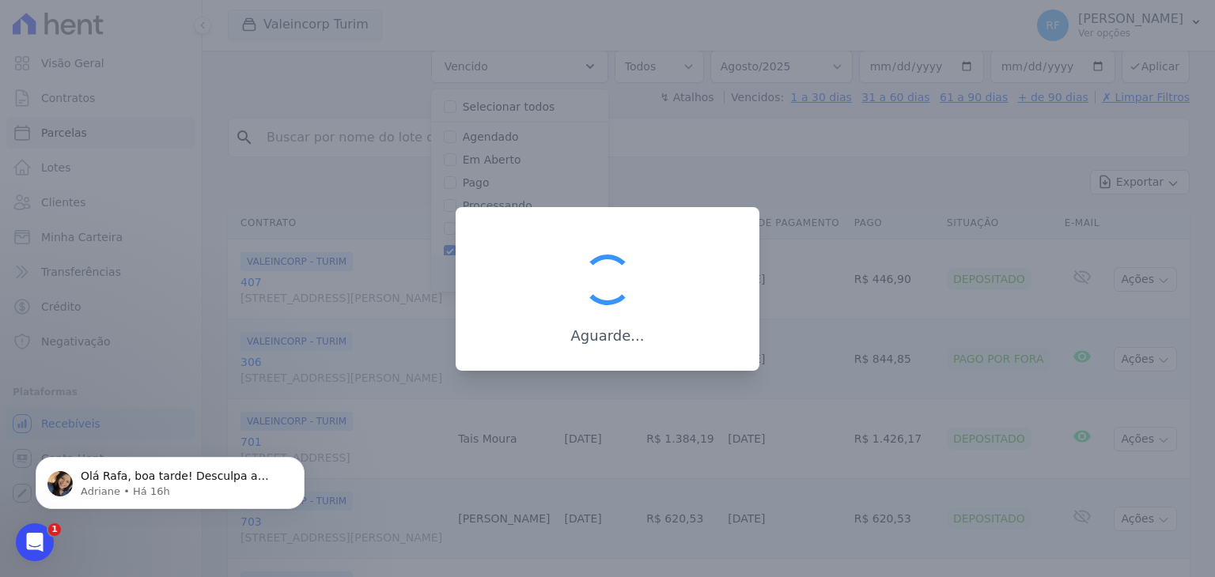
scroll to position [29, 0]
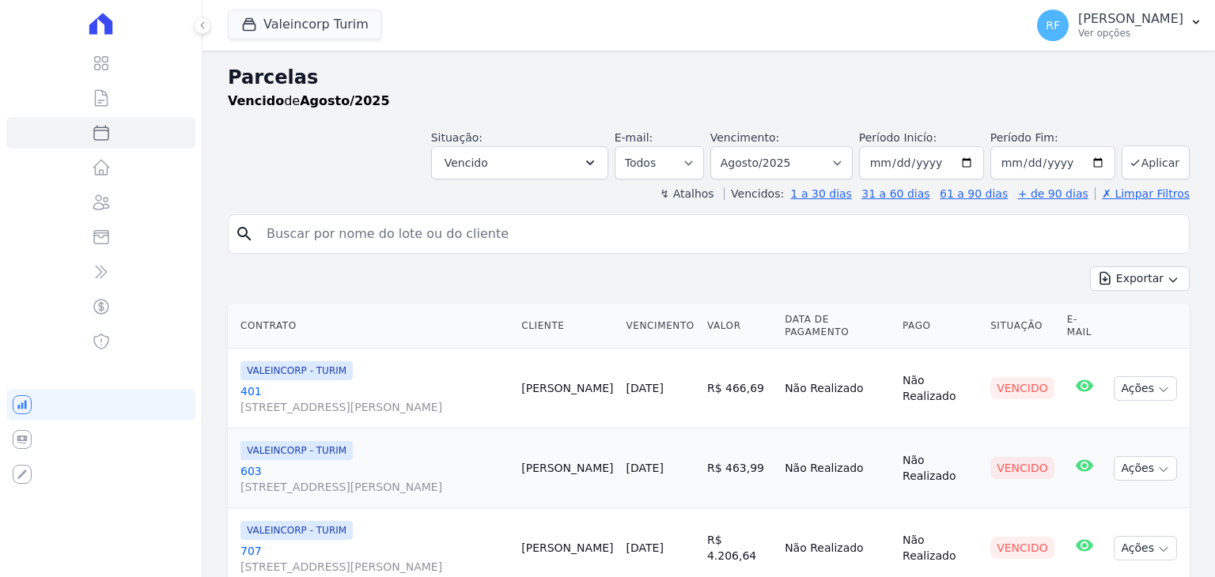
select select
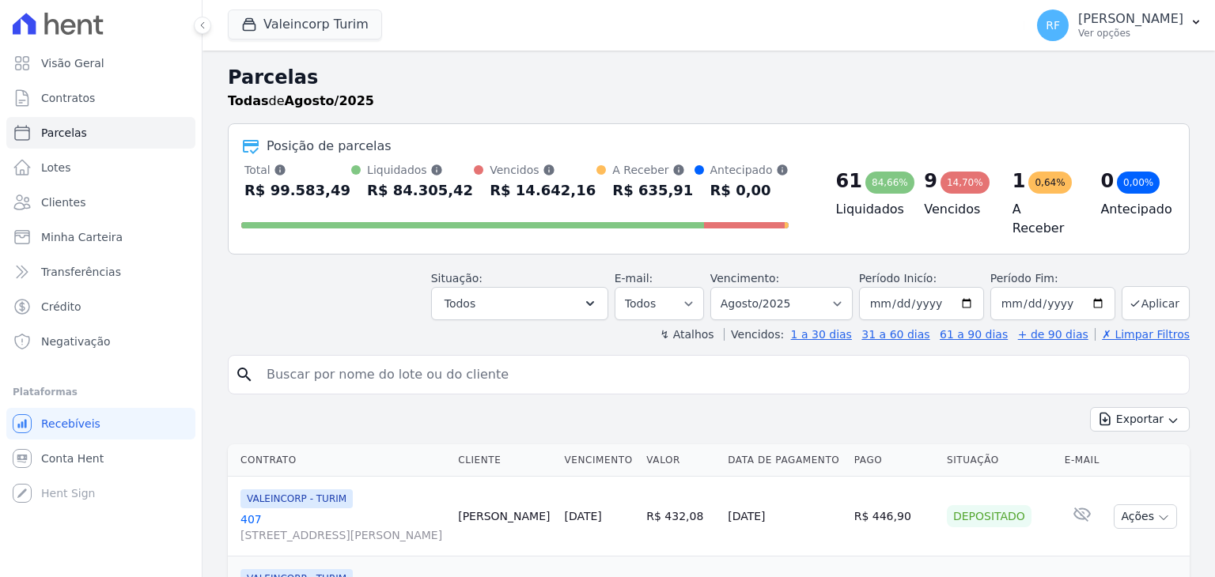
select select "overdue"
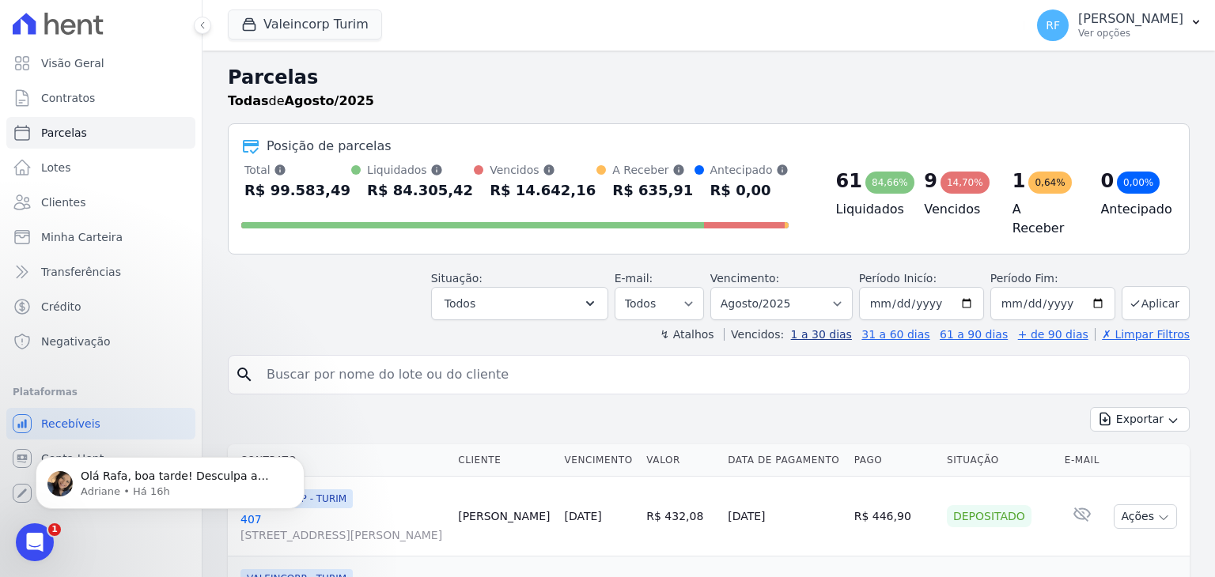
click at [852, 328] on link "1 a 30 dias" at bounding box center [821, 334] width 61 height 13
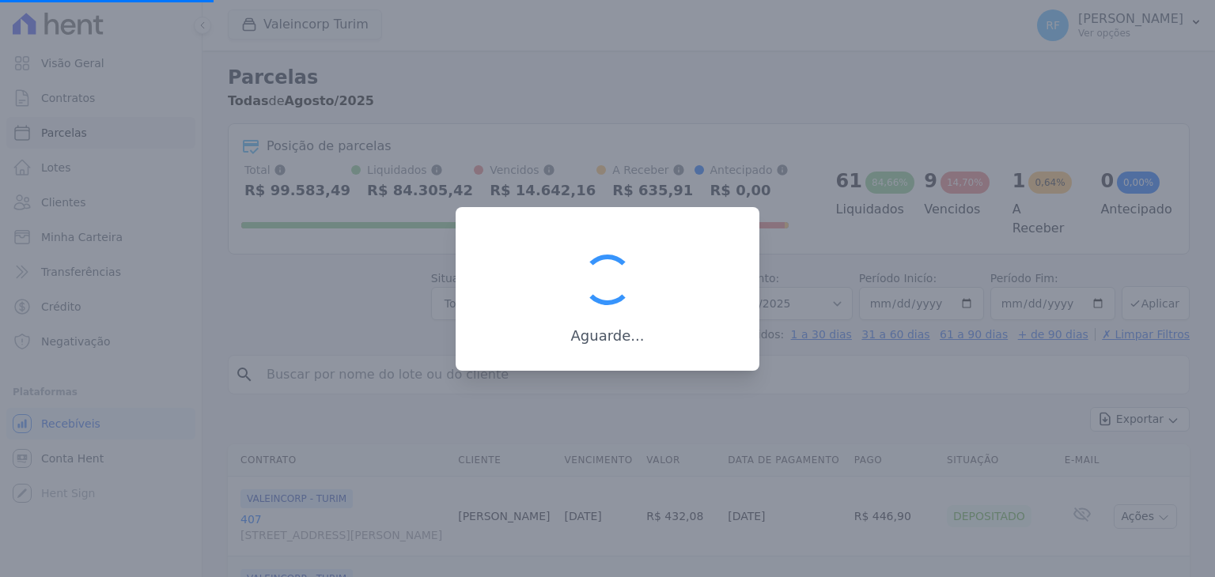
select select
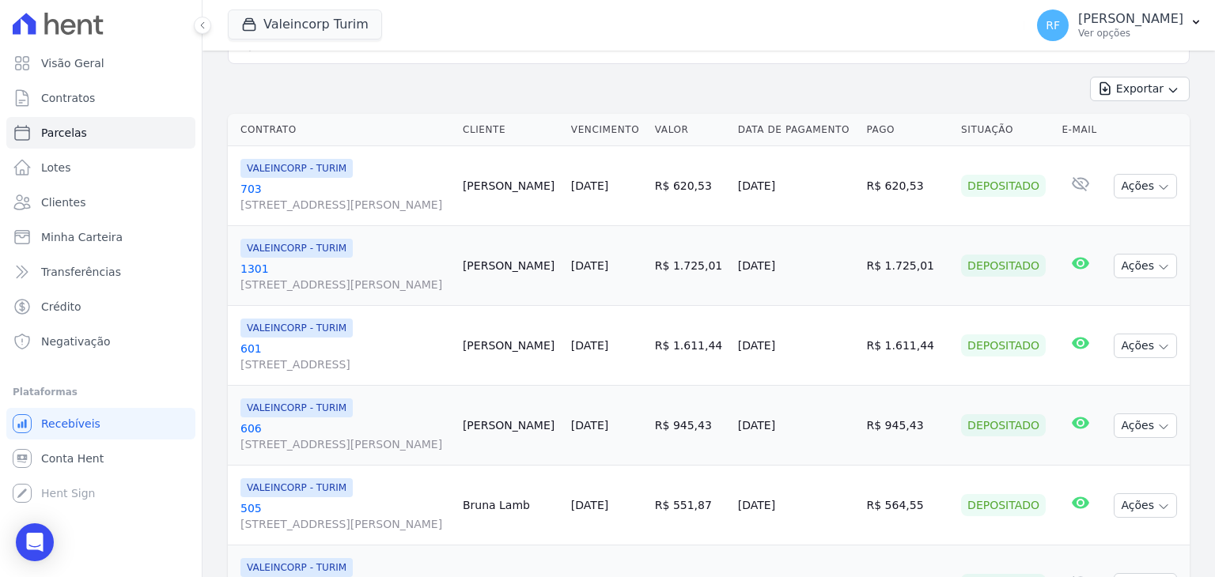
scroll to position [187, 0]
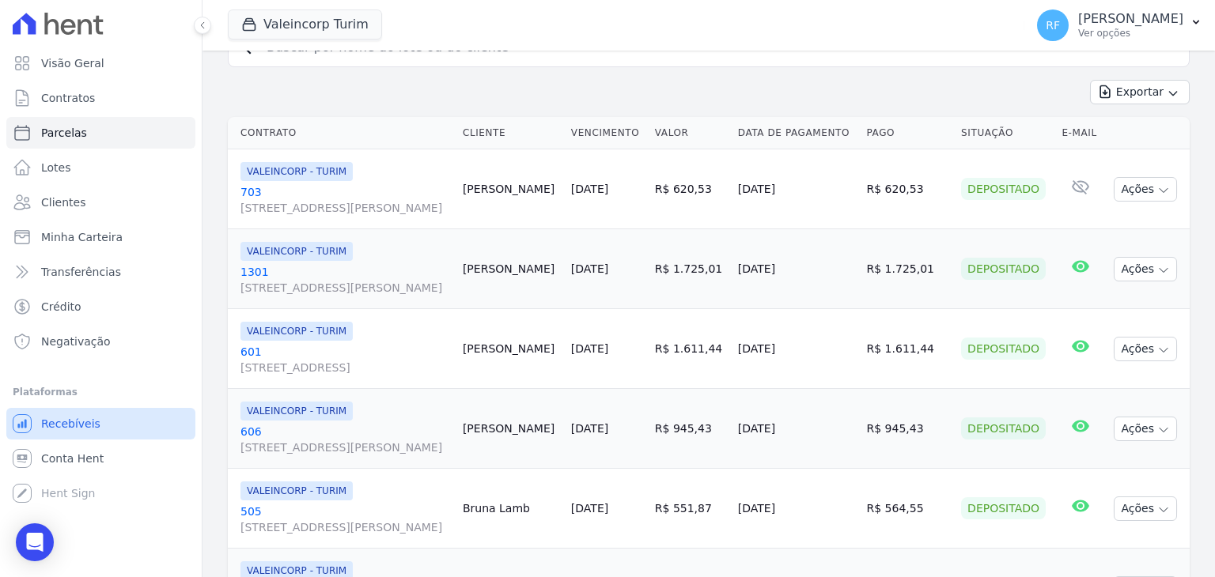
click at [100, 431] on link "Recebíveis" at bounding box center [100, 424] width 189 height 32
